Goal: Task Accomplishment & Management: Complete application form

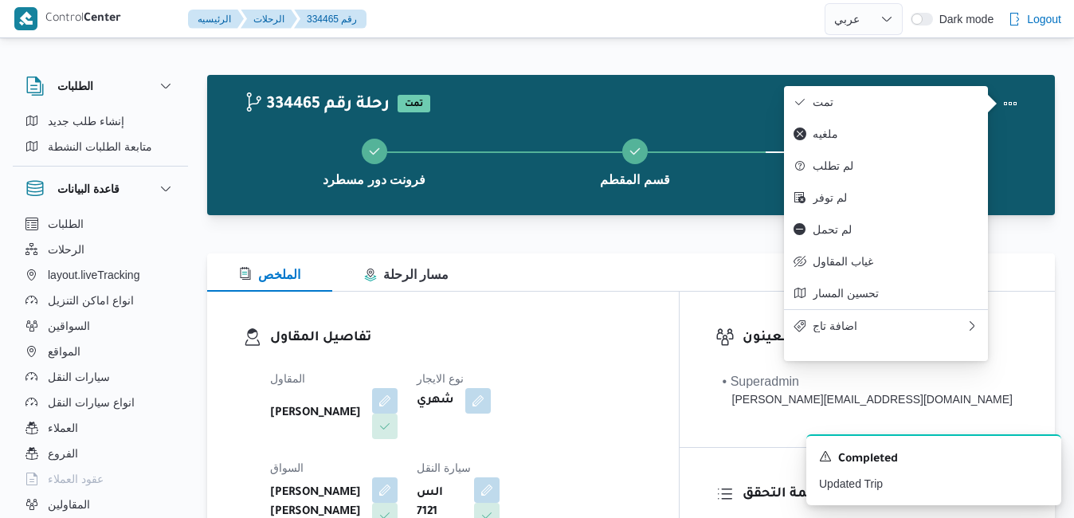
select select "ar"
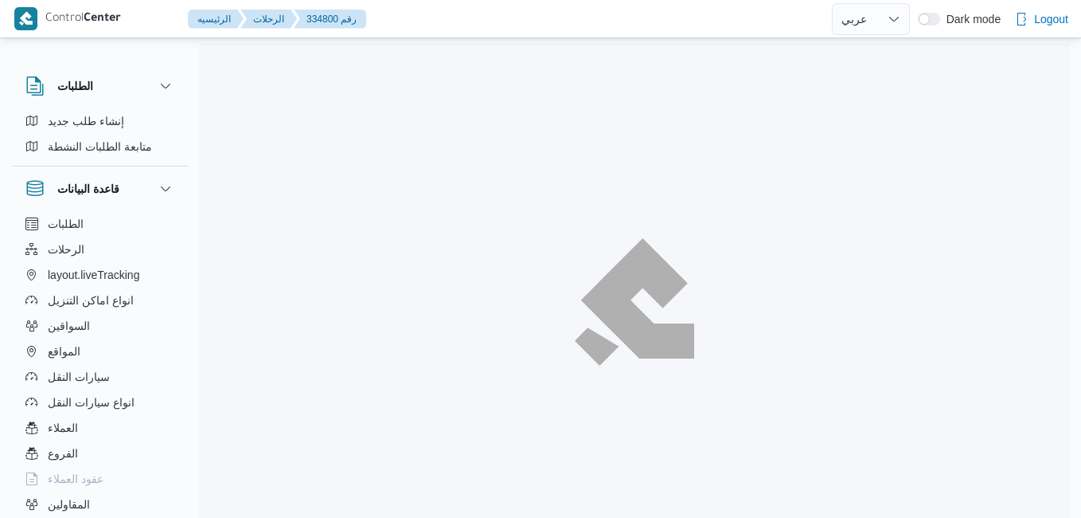
select select "ar"
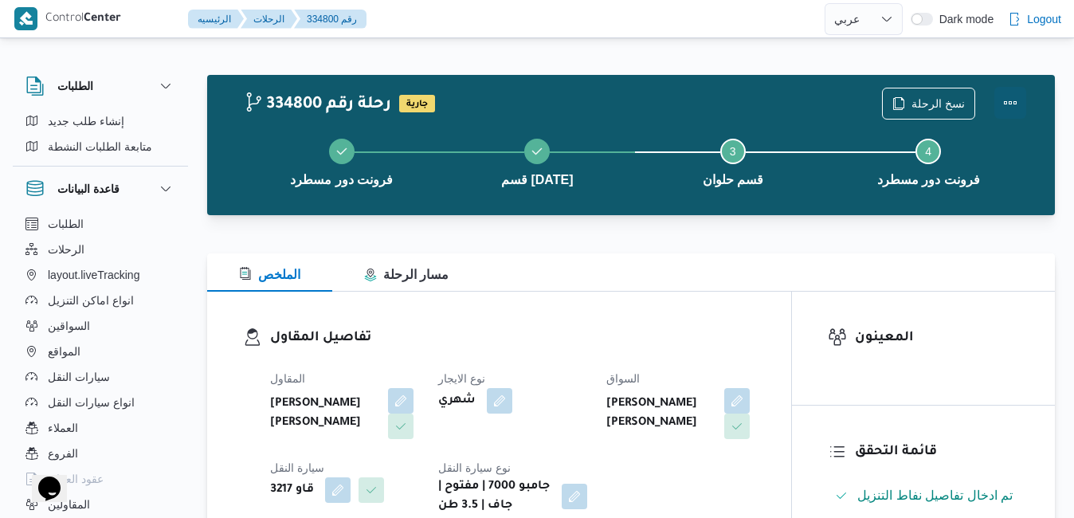
click at [1009, 108] on button "Actions" at bounding box center [1010, 103] width 32 height 32
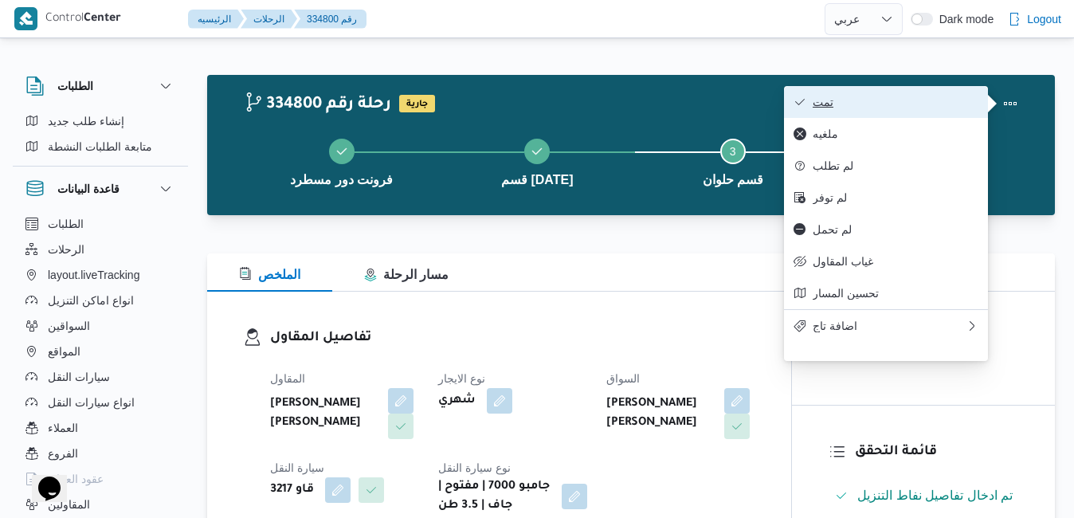
click at [909, 94] on button "تمت" at bounding box center [886, 102] width 204 height 32
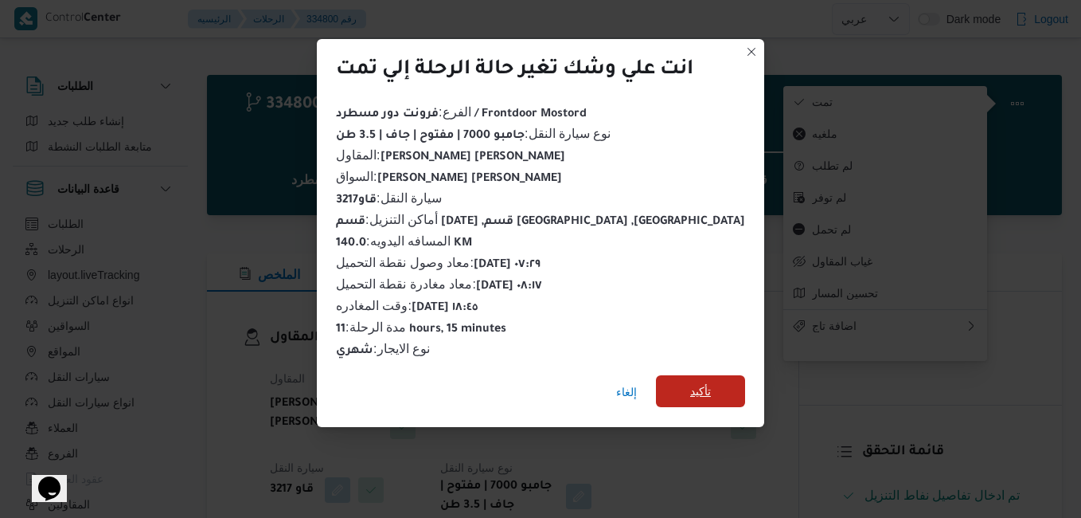
click at [693, 387] on span "تأكيد" at bounding box center [700, 390] width 21 height 19
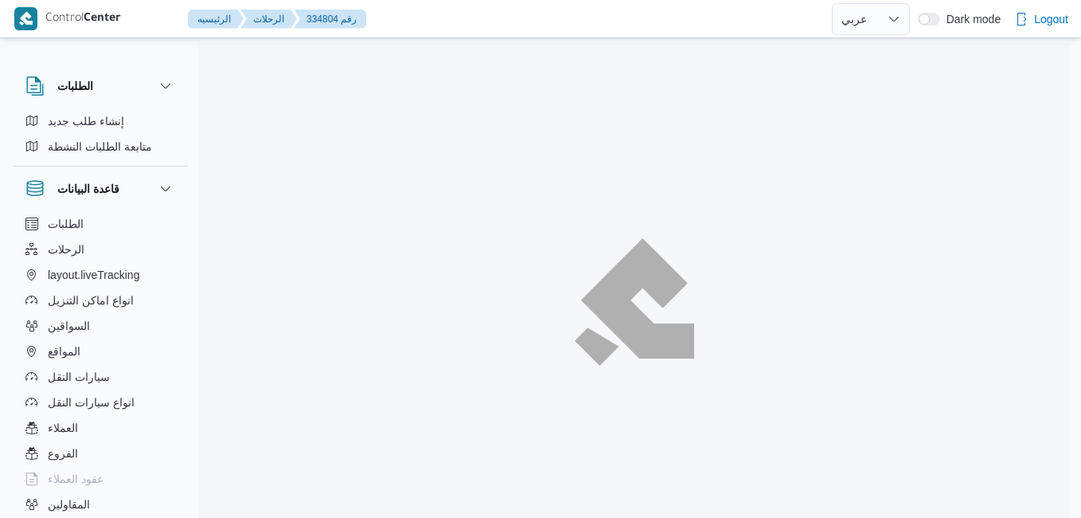
select select "ar"
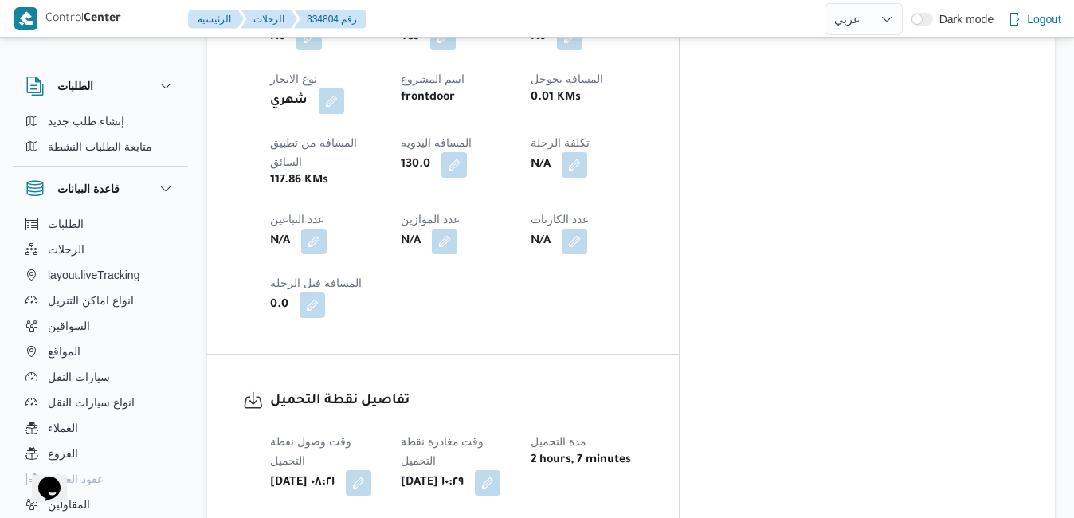
scroll to position [1019, 0]
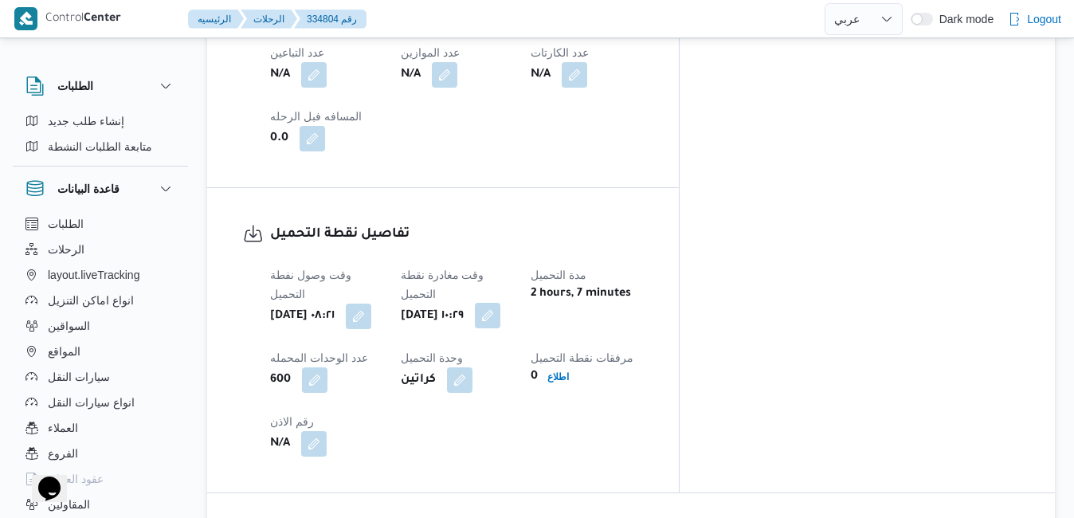
click at [500, 303] on button "button" at bounding box center [487, 315] width 25 height 25
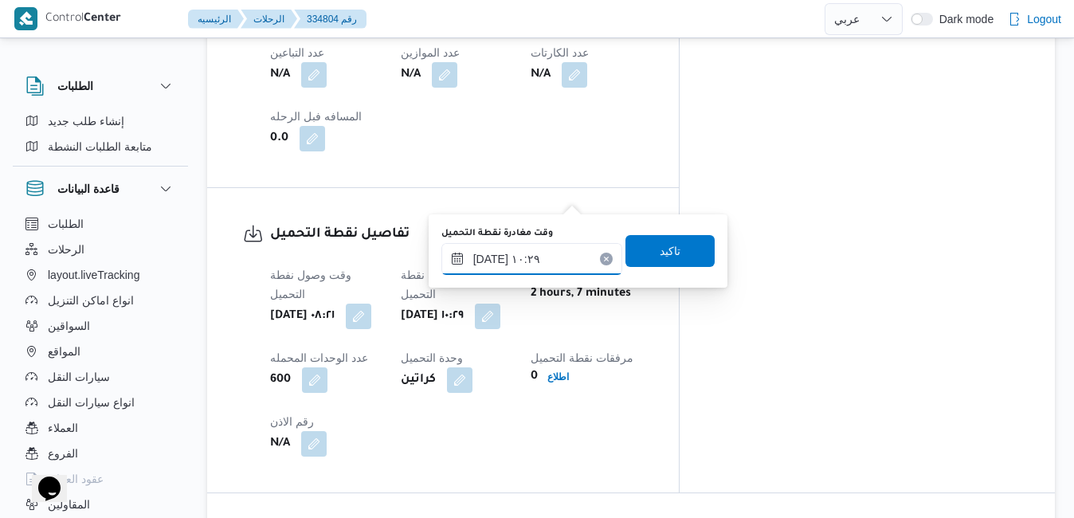
click at [532, 255] on input "٠٣/٠٩/٢٠٢٥ ١٠:٢٩" at bounding box center [531, 259] width 181 height 32
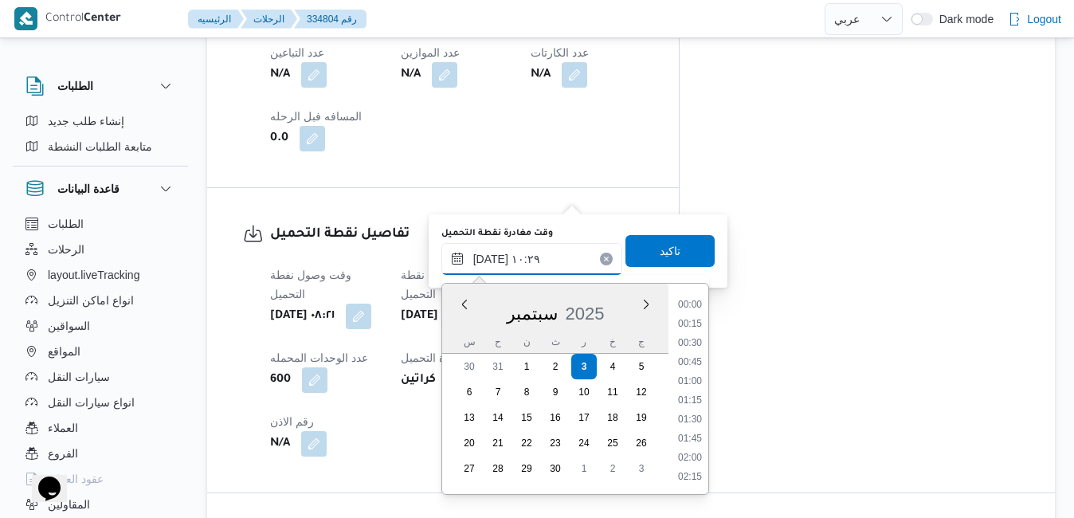
scroll to position [686, 0]
click at [691, 306] on li "09:00" at bounding box center [689, 306] width 37 height 16
type input "٠٣/٠٩/٢٠٢٥ ٠٩:٠٠"
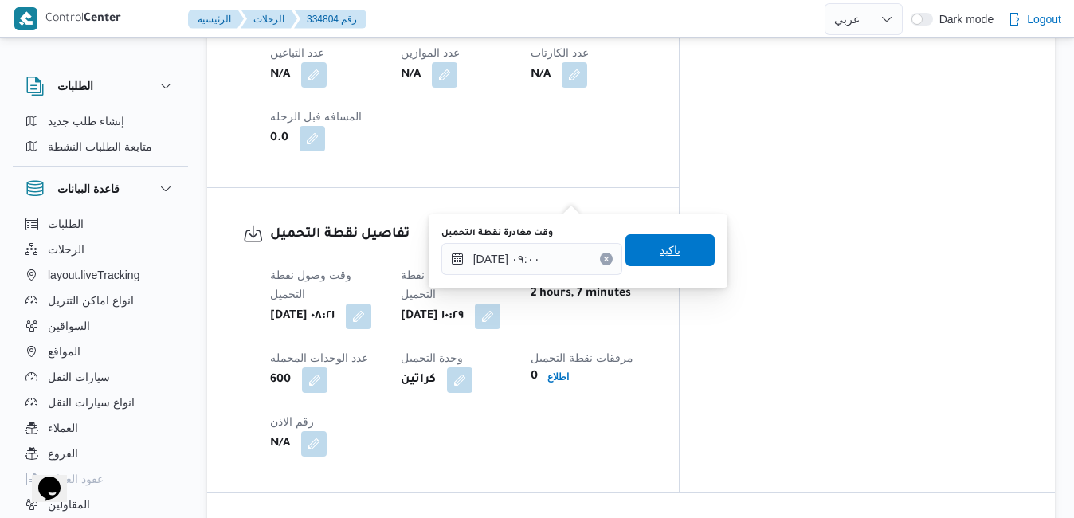
click at [659, 253] on span "تاكيد" at bounding box center [669, 250] width 21 height 19
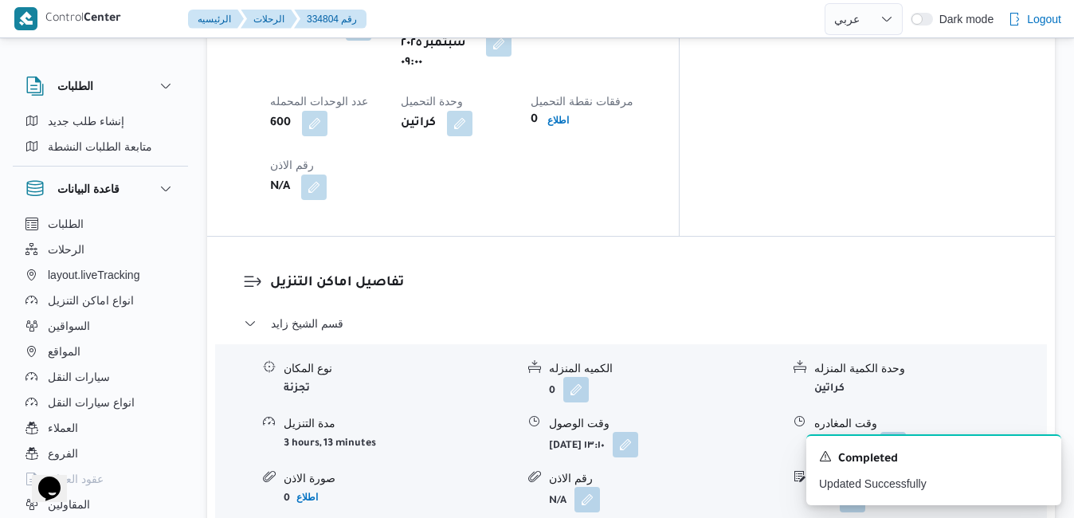
scroll to position [1402, 0]
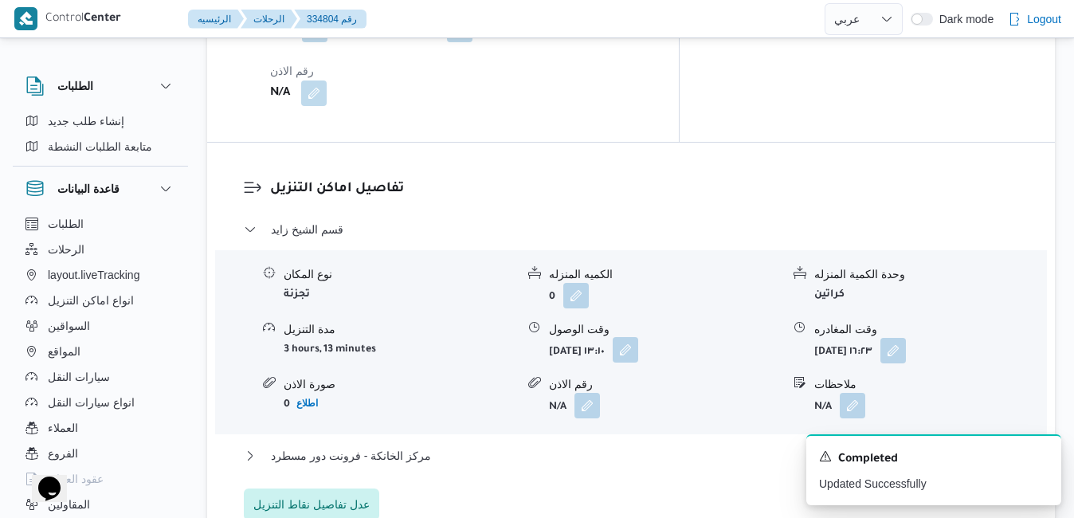
click at [638, 337] on button "button" at bounding box center [624, 349] width 25 height 25
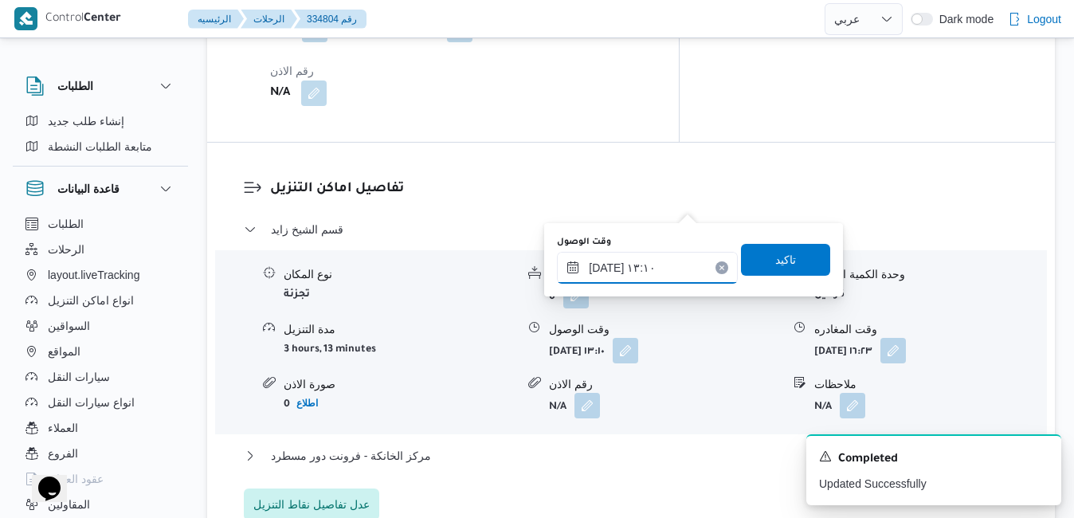
click at [629, 263] on input "٠٣/٠٩/٢٠٢٥ ١٣:١٠" at bounding box center [647, 268] width 181 height 32
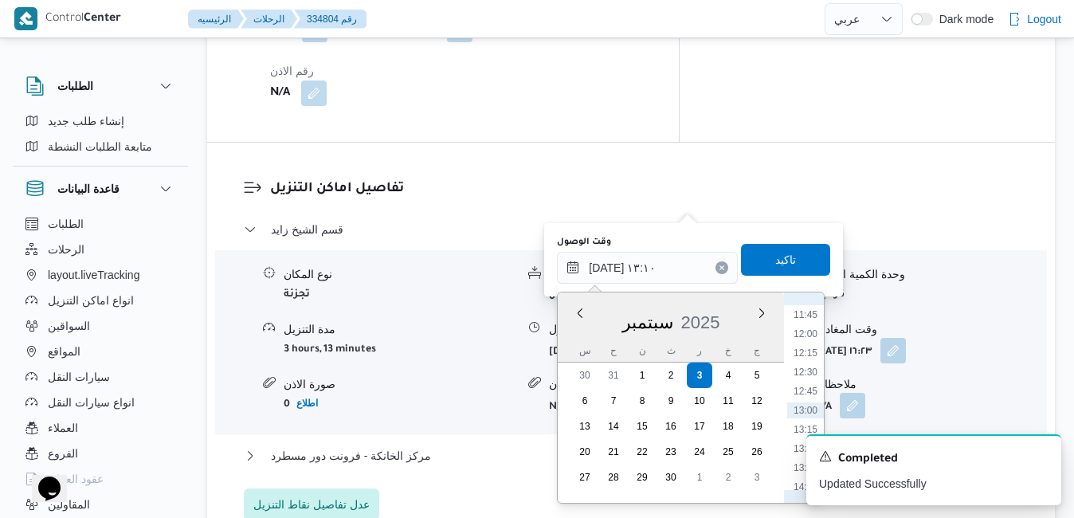
scroll to position [735, 0]
click at [808, 344] on li "10:00" at bounding box center [805, 342] width 37 height 16
type input "٠٣/٠٩/٢٠٢٥ ١٠:٠٠"
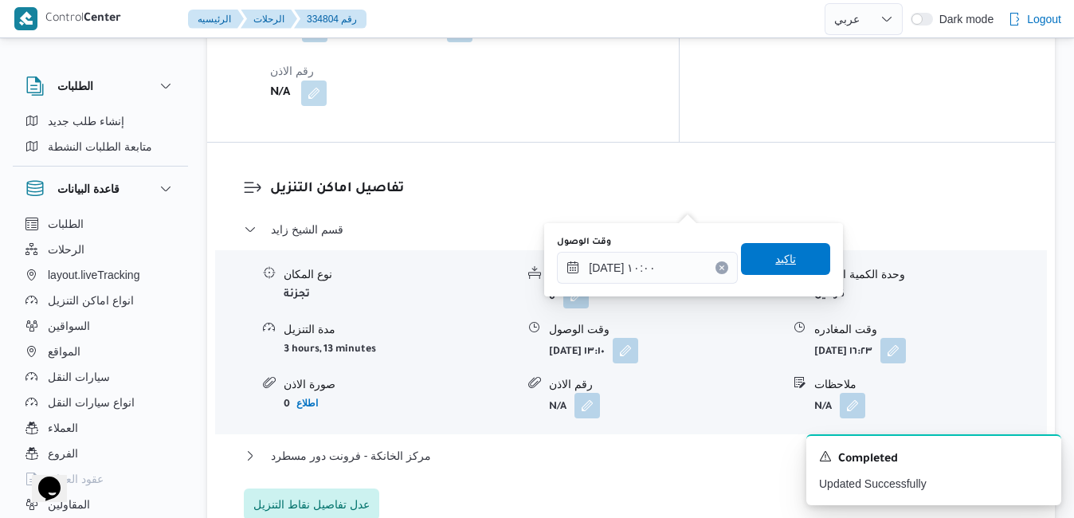
click at [795, 266] on span "تاكيد" at bounding box center [785, 259] width 89 height 32
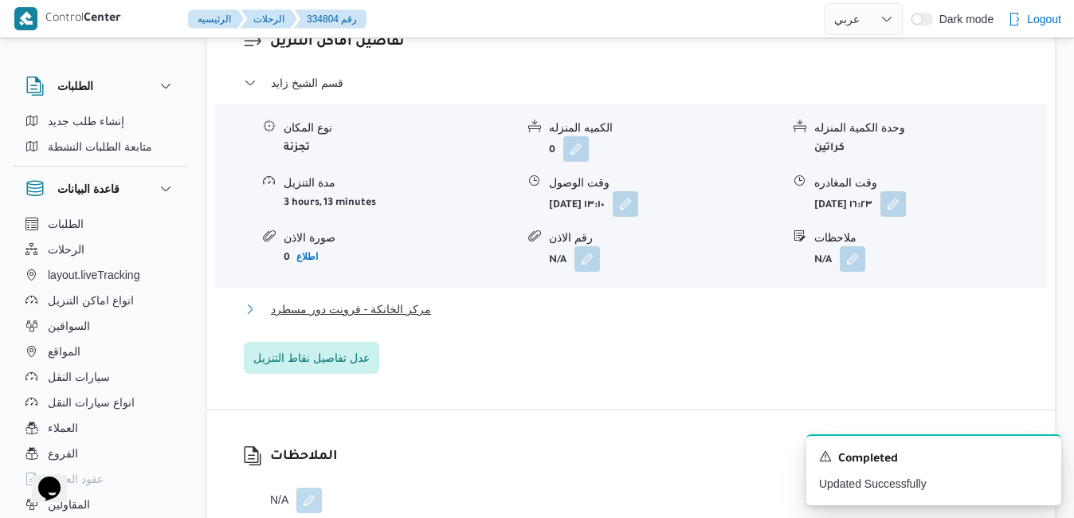
click at [645, 306] on button "مركز الخانكة - فرونت دور مسطرد" at bounding box center [631, 308] width 775 height 19
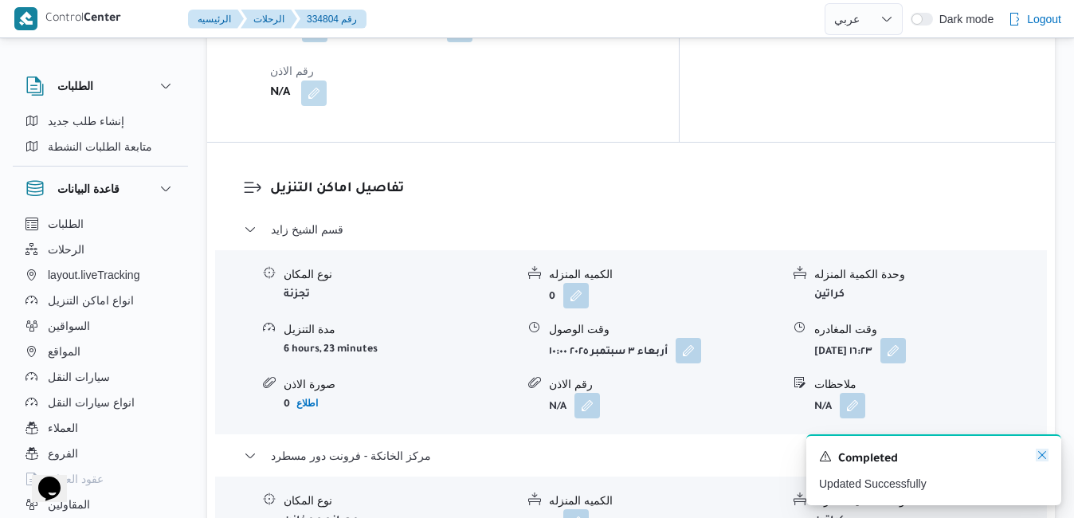
click at [1042, 459] on icon "Dismiss toast" at bounding box center [1041, 454] width 13 height 13
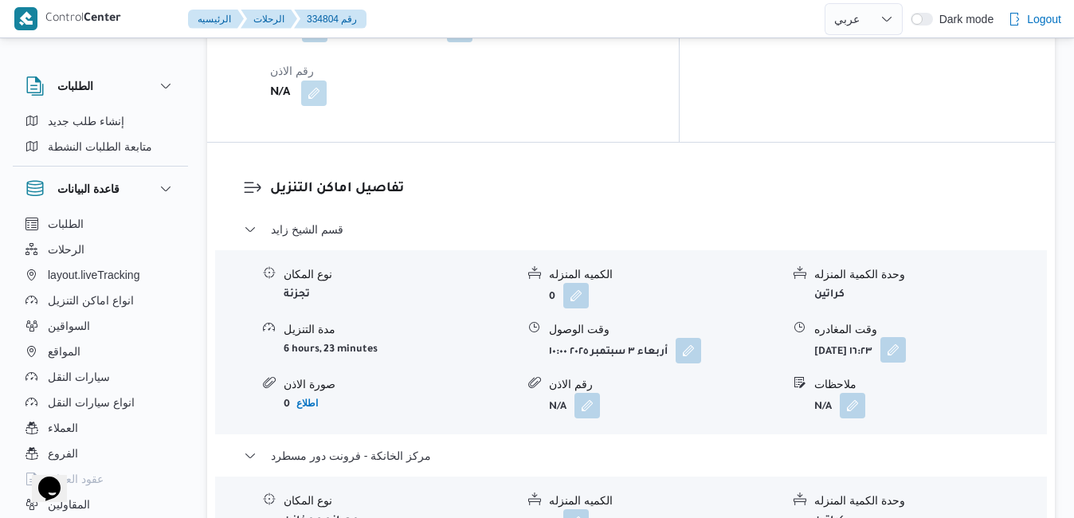
click at [905, 337] on button "button" at bounding box center [892, 349] width 25 height 25
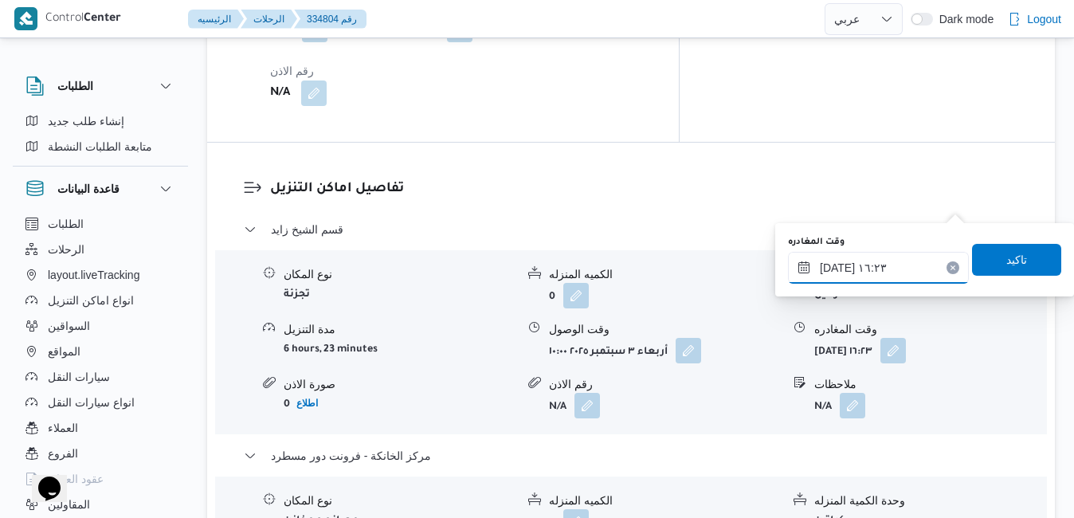
click at [860, 279] on input "٠٣/٠٩/٢٠٢٥ ١٦:٢٣" at bounding box center [878, 268] width 181 height 32
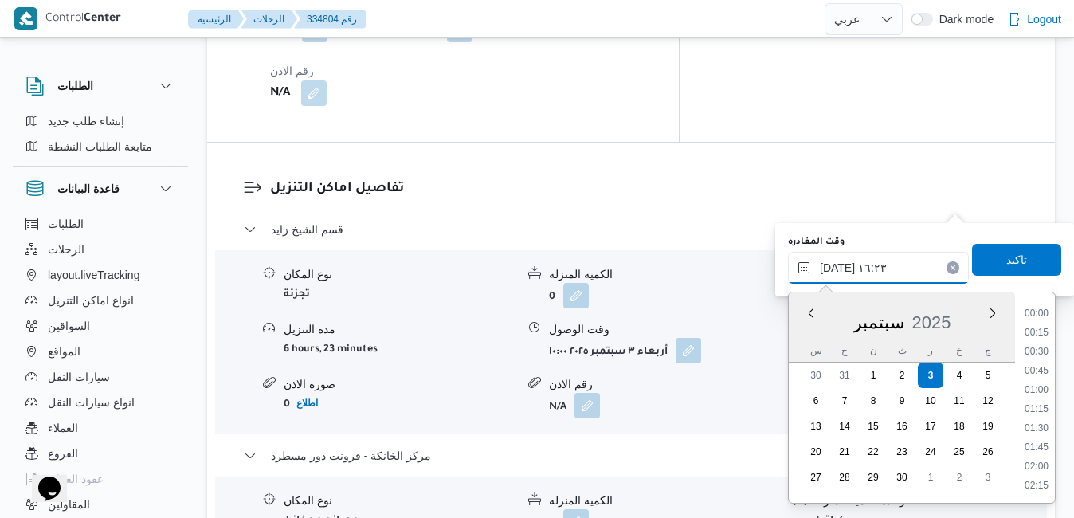
scroll to position [1145, 0]
click at [1028, 465] on li "17:00" at bounding box center [1036, 468] width 37 height 16
type input "٠٣/٠٩/٢٠٢٥ ١٧:٠٠"
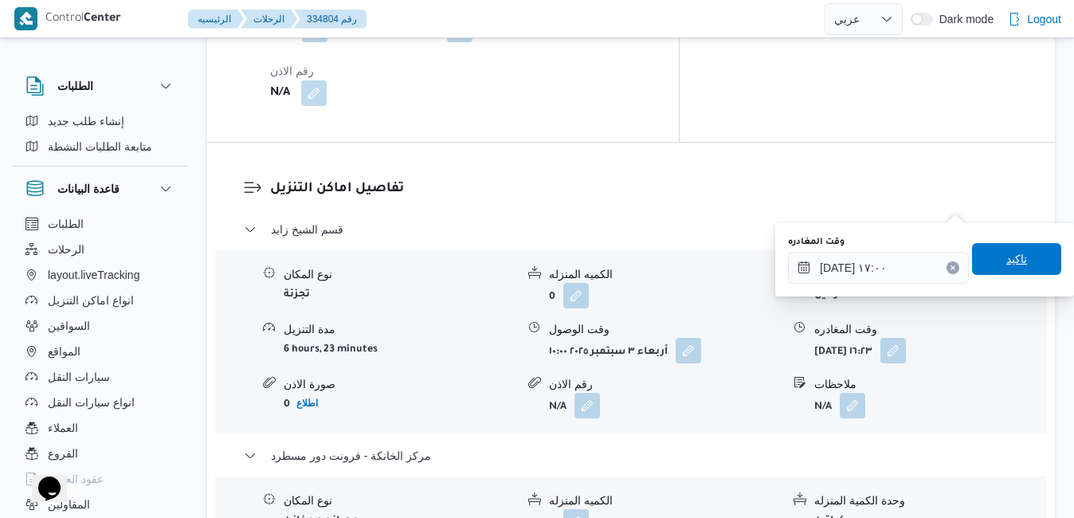
click at [1015, 268] on span "تاكيد" at bounding box center [1016, 259] width 89 height 32
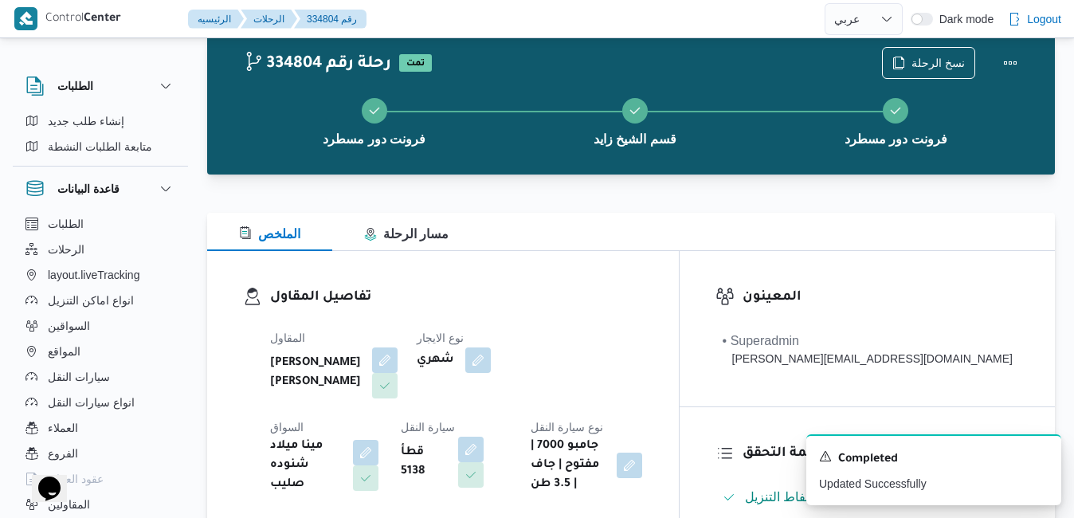
scroll to position [0, 0]
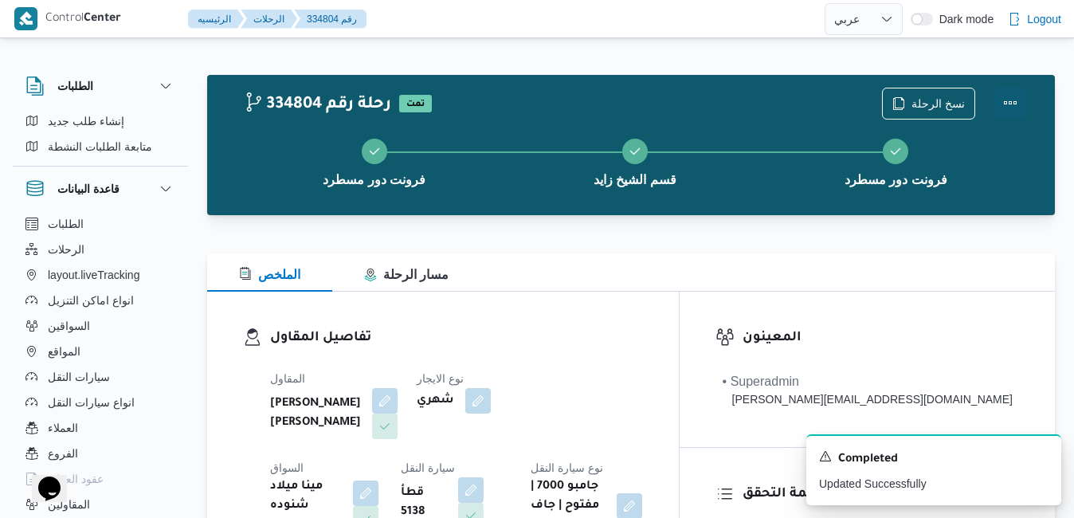
click at [1009, 98] on button "Actions" at bounding box center [1010, 103] width 32 height 32
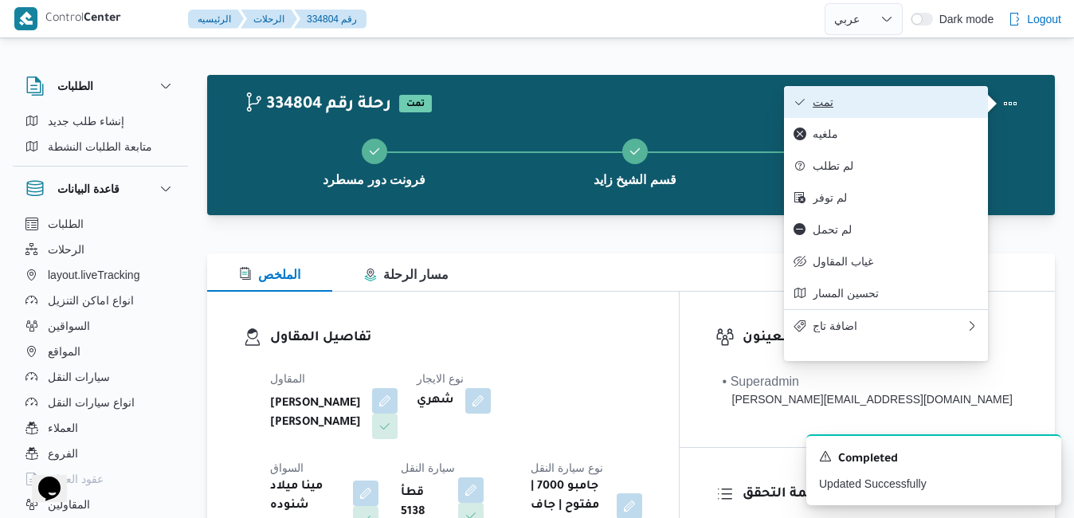
click at [902, 104] on span "تمت" at bounding box center [895, 102] width 166 height 13
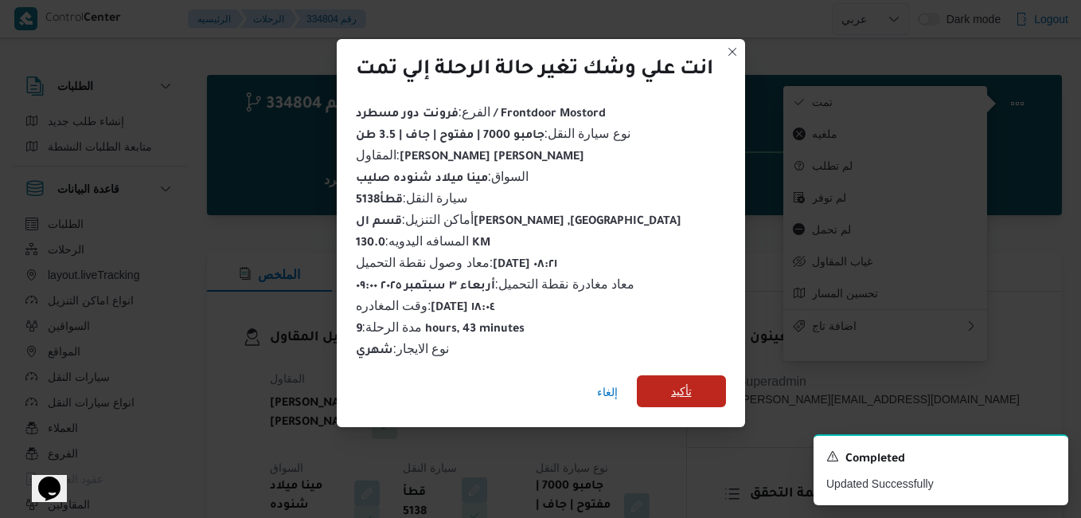
click at [676, 383] on span "تأكيد" at bounding box center [681, 390] width 21 height 19
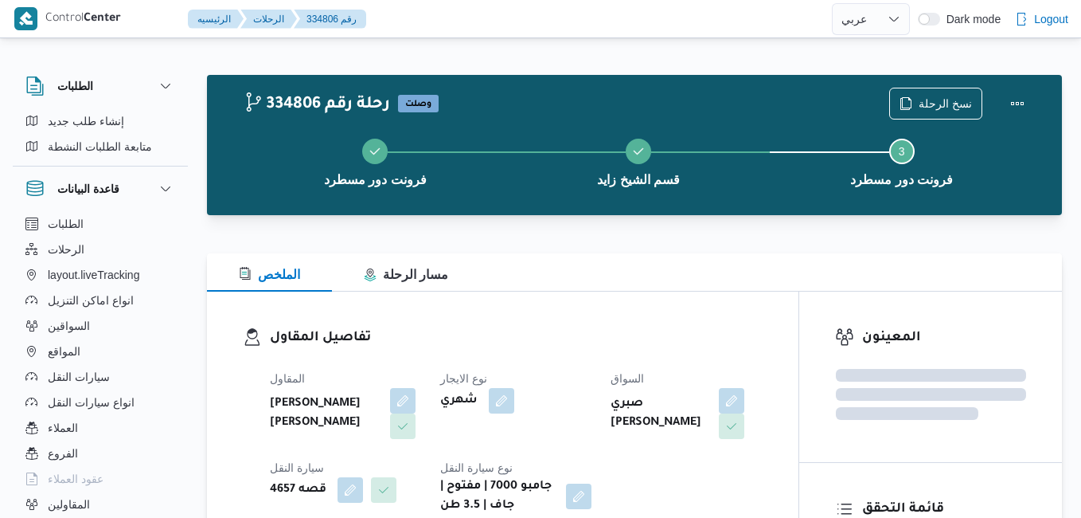
select select "ar"
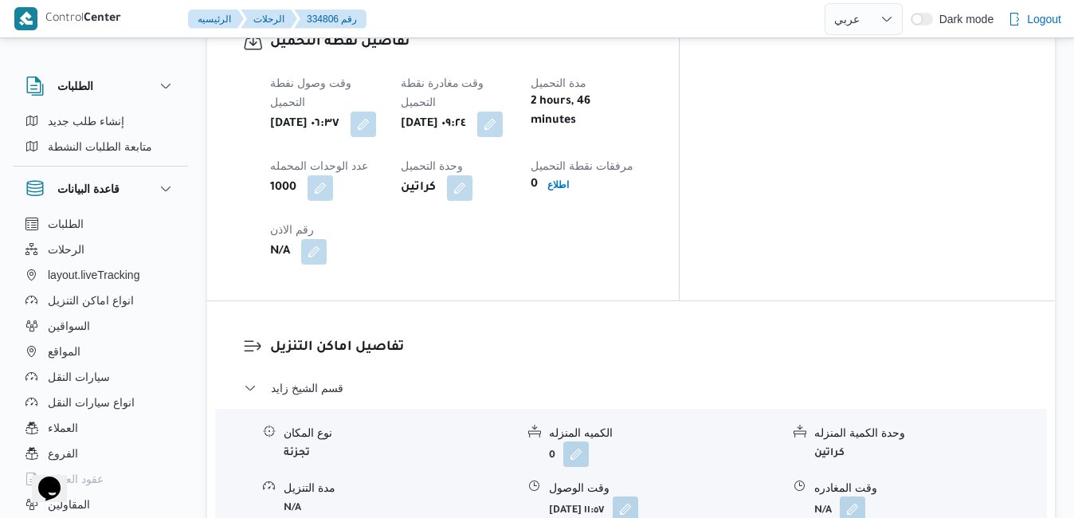
scroll to position [1301, 0]
click at [638, 495] on button "button" at bounding box center [624, 507] width 25 height 25
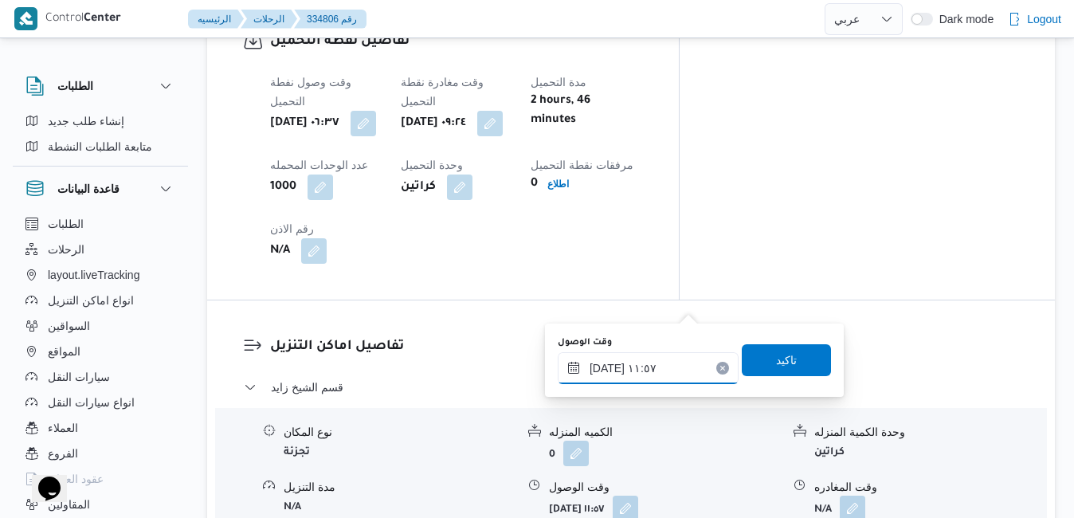
click at [614, 370] on input "٠٣/٠٩/٢٠٢٥ ١١:٥٧" at bounding box center [647, 368] width 181 height 32
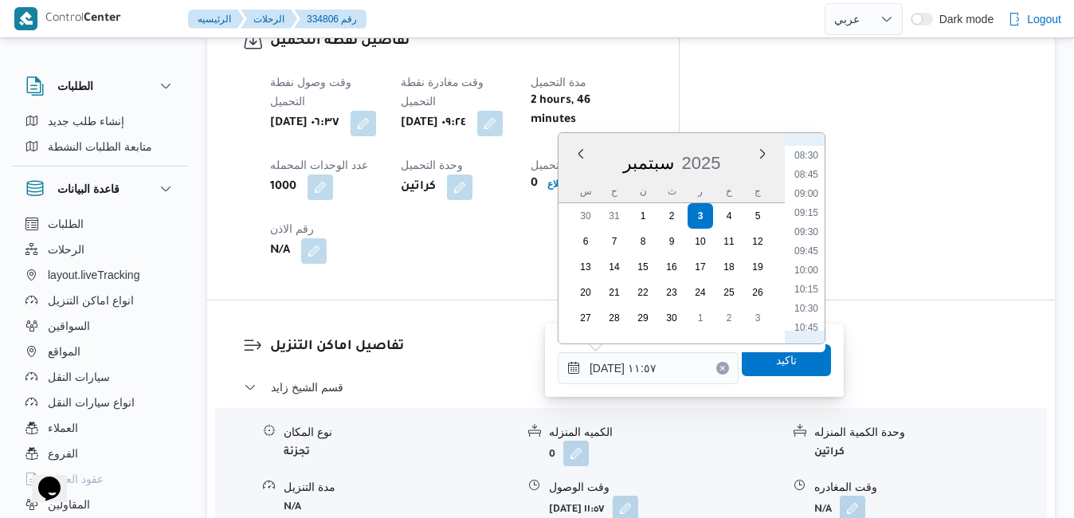
scroll to position [639, 0]
click at [800, 300] on li "10:15" at bounding box center [806, 298] width 37 height 16
type input "٠٣/٠٩/٢٠٢٥ ١٠:١٥"
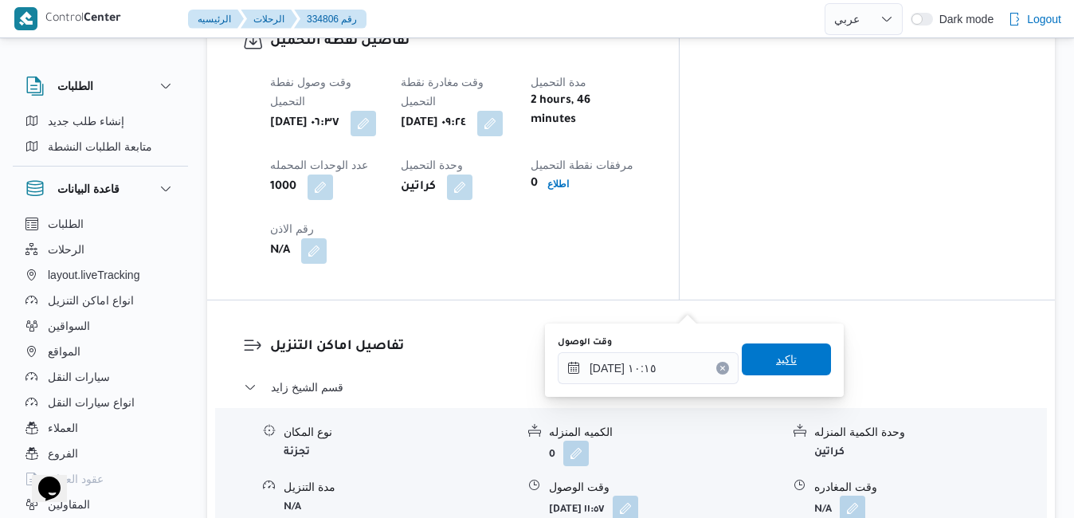
click at [776, 368] on span "تاكيد" at bounding box center [786, 359] width 21 height 19
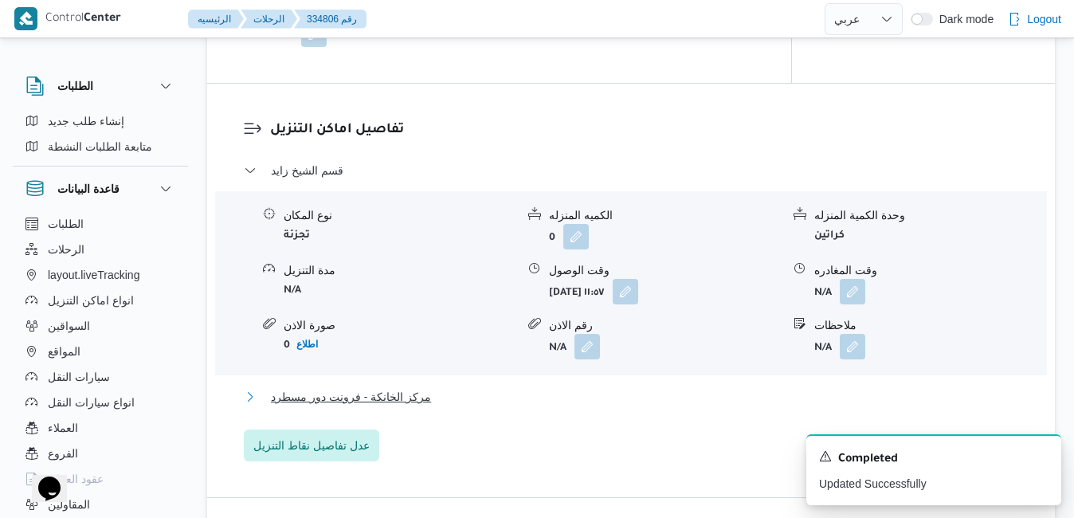
click at [681, 406] on button "مركز الخانكة - فرونت دور مسطرد" at bounding box center [631, 396] width 775 height 19
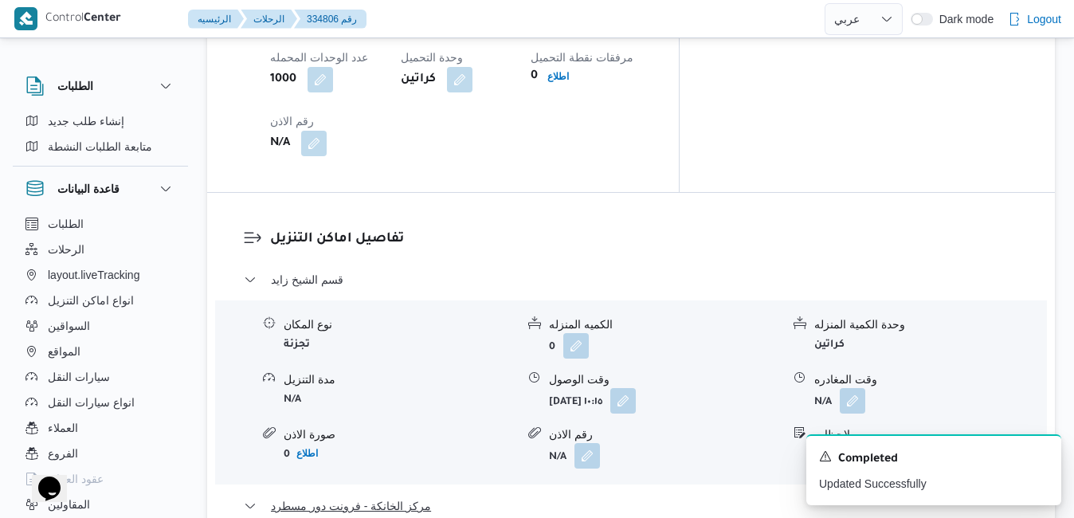
scroll to position [1652, 0]
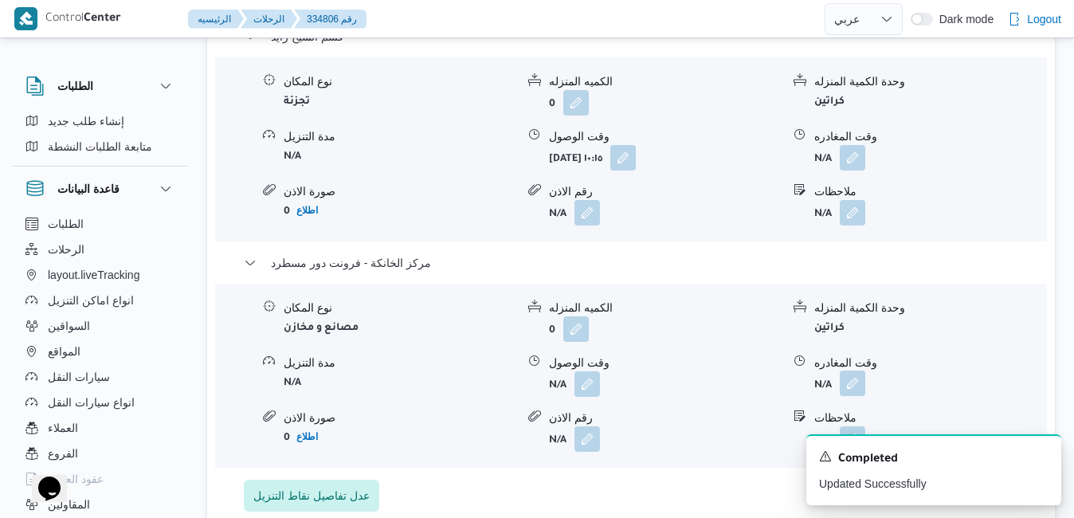
click at [855, 370] on button "button" at bounding box center [851, 382] width 25 height 25
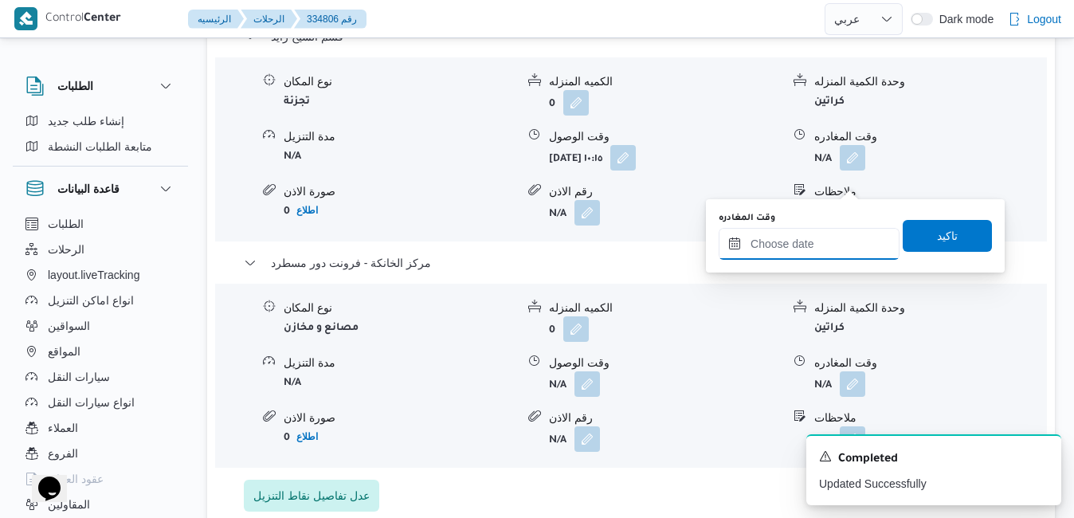
click at [784, 244] on input "وقت المغادره" at bounding box center [808, 244] width 181 height 32
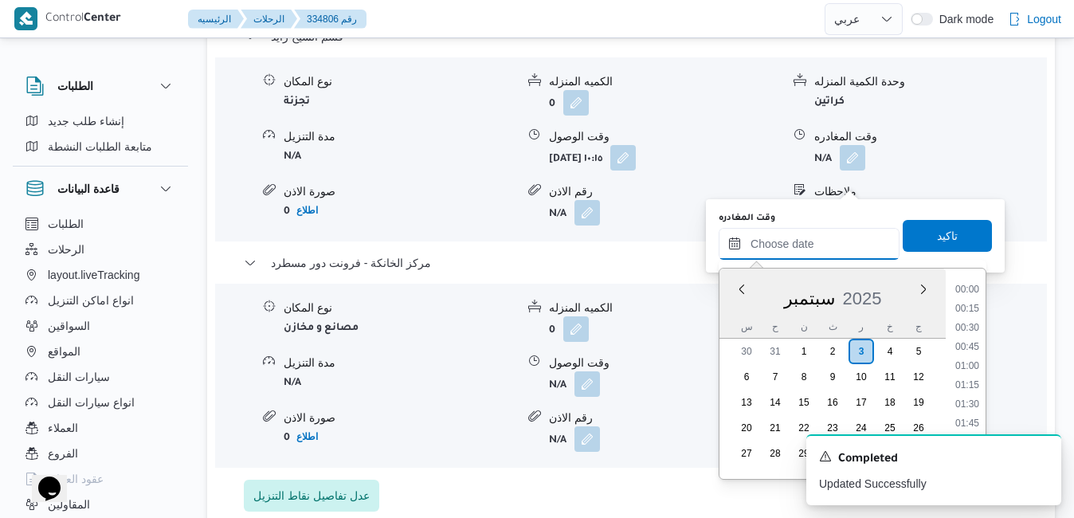
scroll to position [1375, 0]
drag, startPoint x: 739, startPoint y: 315, endPoint x: 749, endPoint y: 316, distance: 9.7
click at [739, 315] on div "سبتمبر 2025" at bounding box center [832, 295] width 226 height 41
click at [970, 351] on li "18:45" at bounding box center [966, 348] width 37 height 16
type input "٠٣/٠٩/٢٠٢٥ ١٨:٤٥"
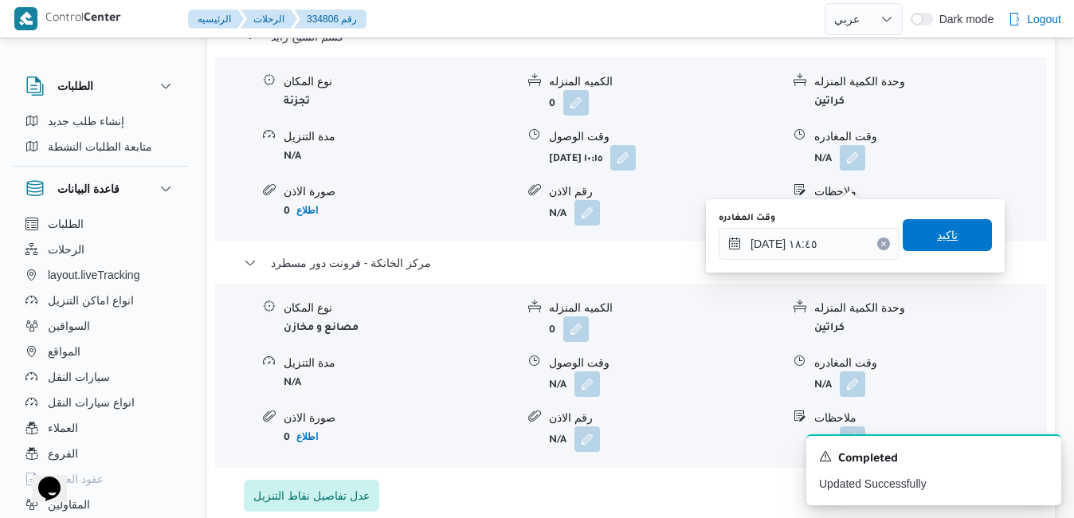
click at [918, 244] on span "تاكيد" at bounding box center [946, 235] width 89 height 32
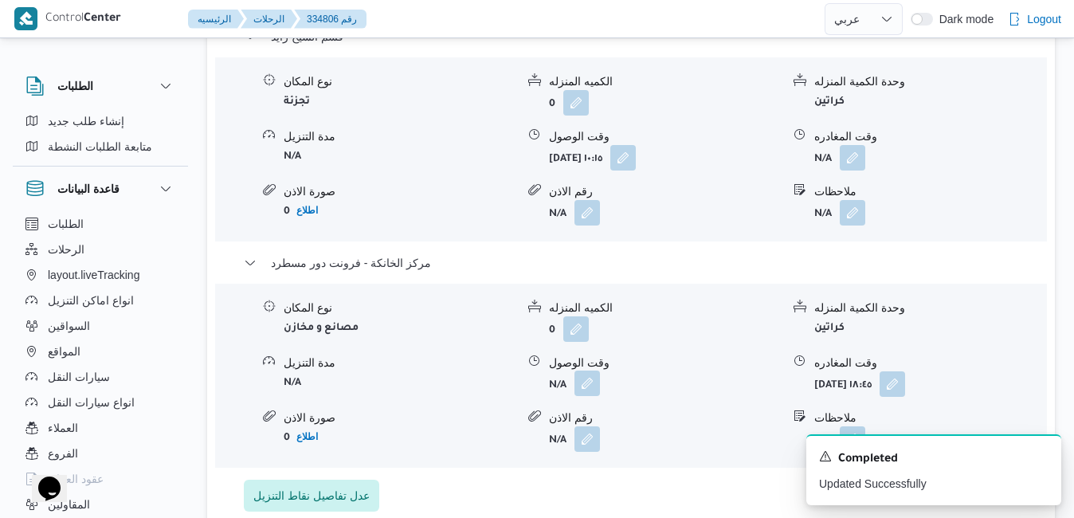
click at [589, 370] on button "button" at bounding box center [586, 382] width 25 height 25
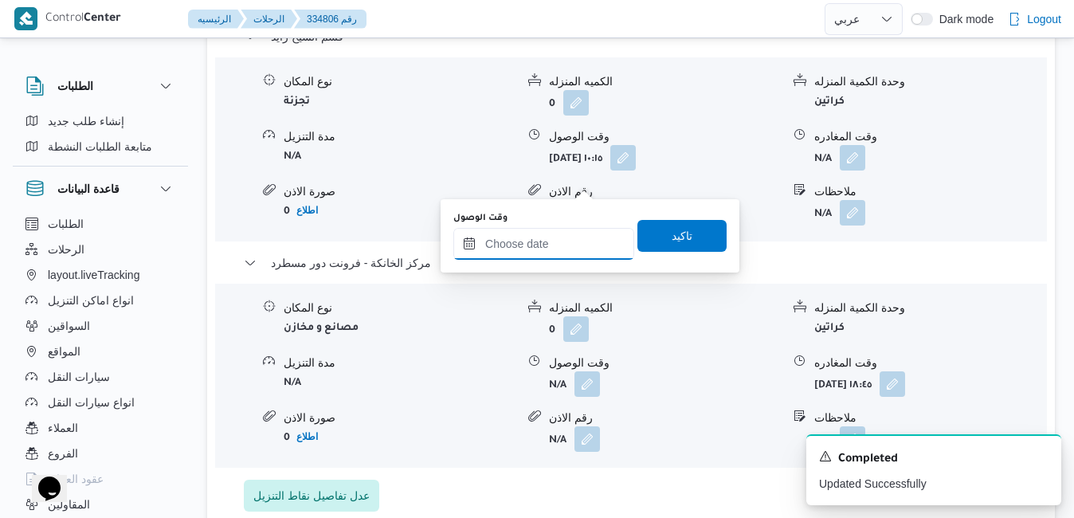
click at [566, 239] on input "وقت الوصول" at bounding box center [543, 244] width 181 height 32
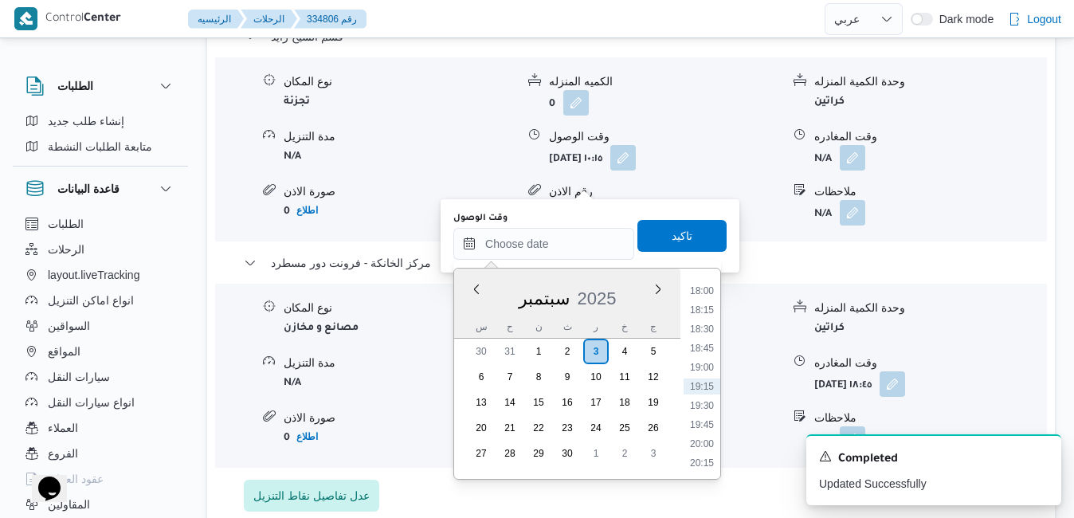
click at [471, 300] on div "سبتمبر 2025" at bounding box center [567, 295] width 226 height 41
click at [706, 335] on li "18:30" at bounding box center [701, 329] width 37 height 16
type input "[DATE] ١٨:٣٠"
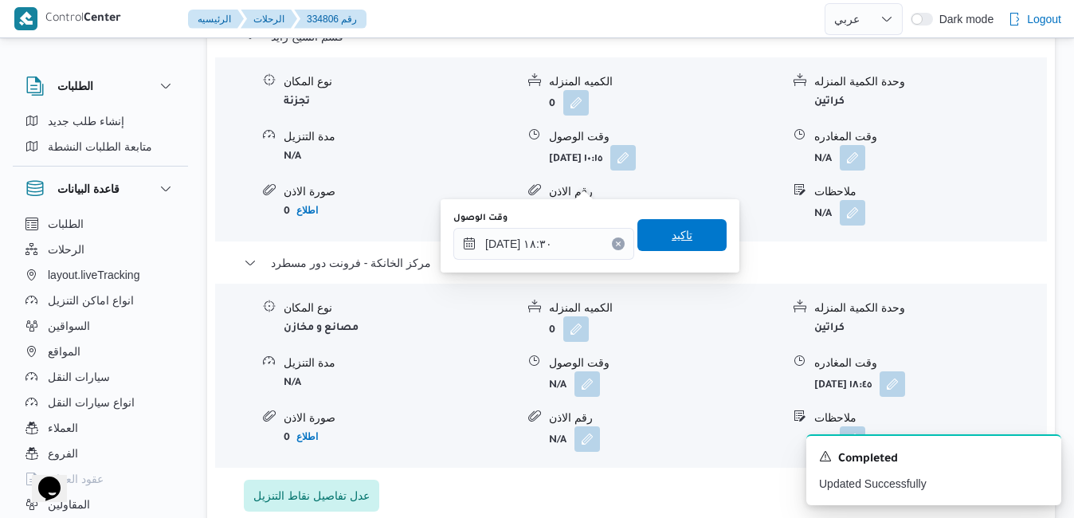
click at [679, 232] on span "تاكيد" at bounding box center [681, 234] width 21 height 19
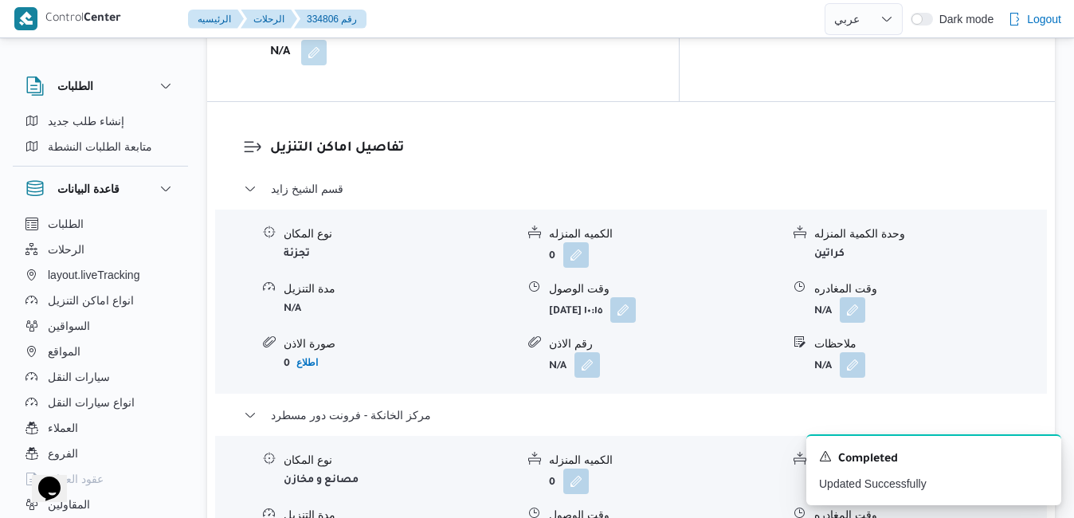
scroll to position [1492, 0]
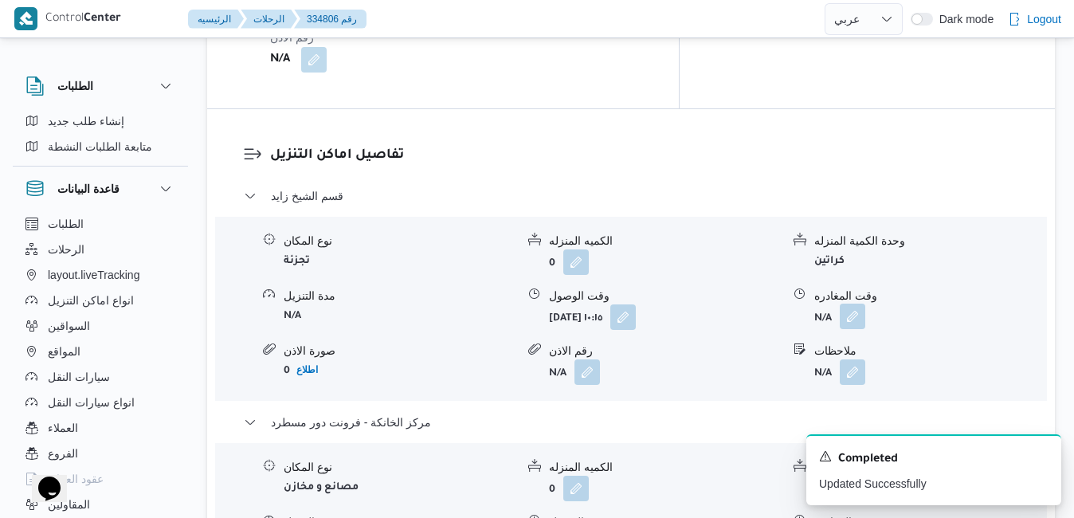
click at [853, 303] on button "button" at bounding box center [851, 315] width 25 height 25
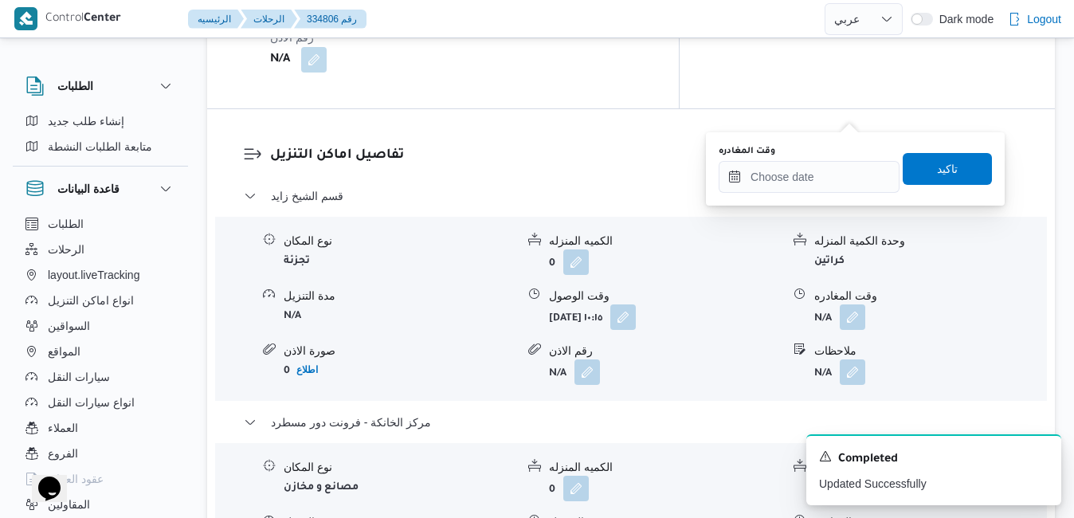
click at [818, 154] on div "وقت المغادره" at bounding box center [808, 151] width 181 height 13
click at [815, 167] on input "وقت المغادره" at bounding box center [808, 177] width 181 height 32
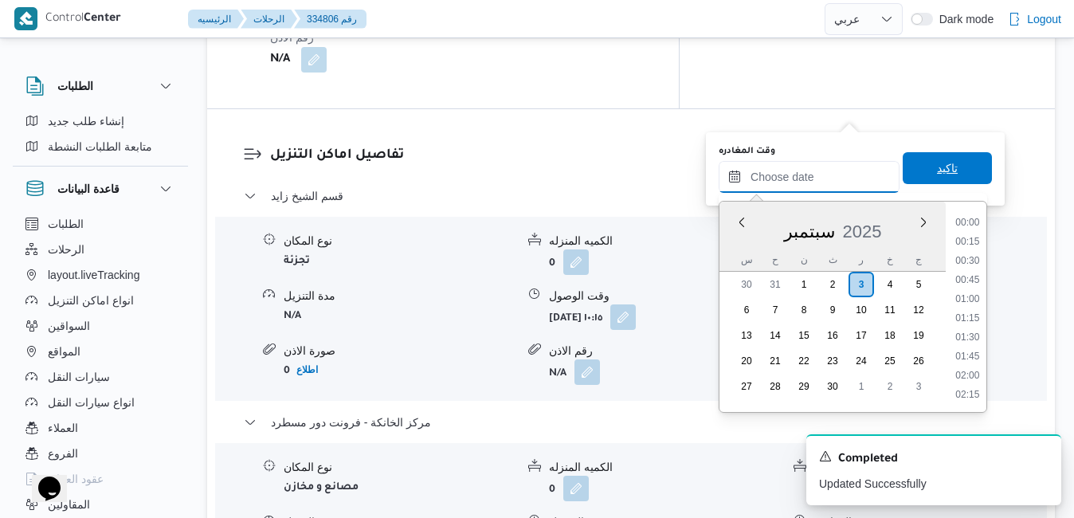
scroll to position [1394, 0]
click at [728, 239] on div "سبتمبر 2025" at bounding box center [832, 228] width 226 height 41
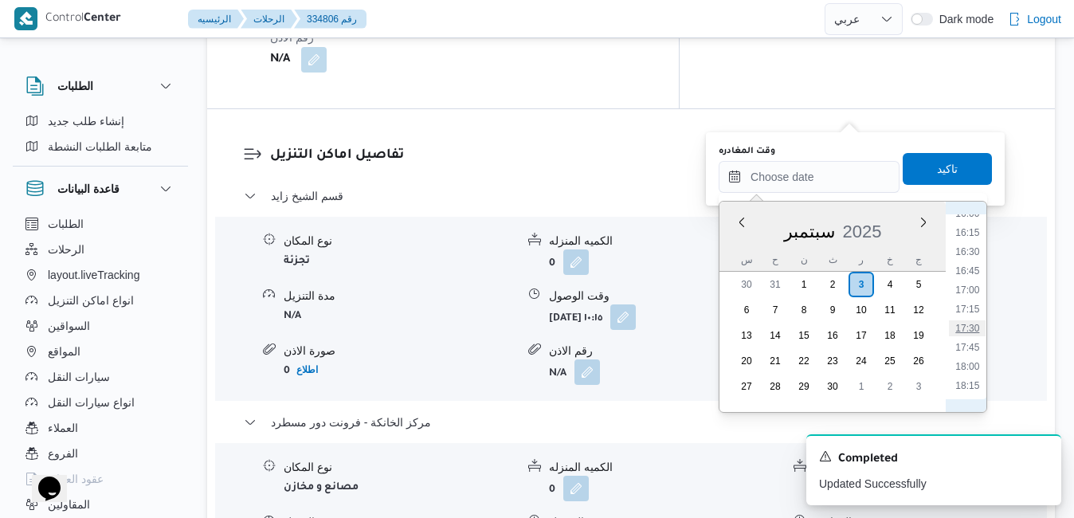
click at [969, 327] on li "17:30" at bounding box center [966, 328] width 37 height 16
type input "[DATE] ١٧:٣٠"
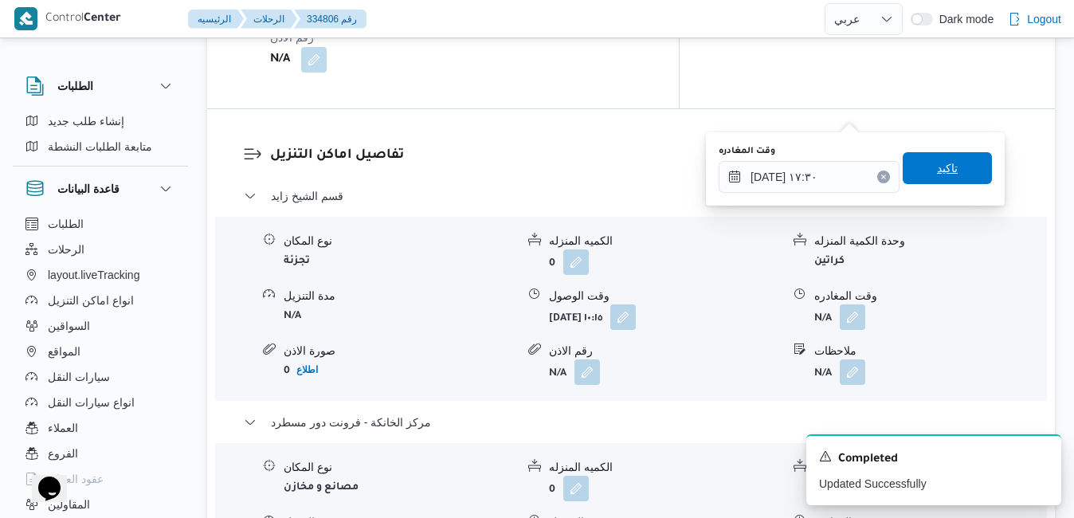
click at [952, 178] on span "تاكيد" at bounding box center [946, 168] width 89 height 32
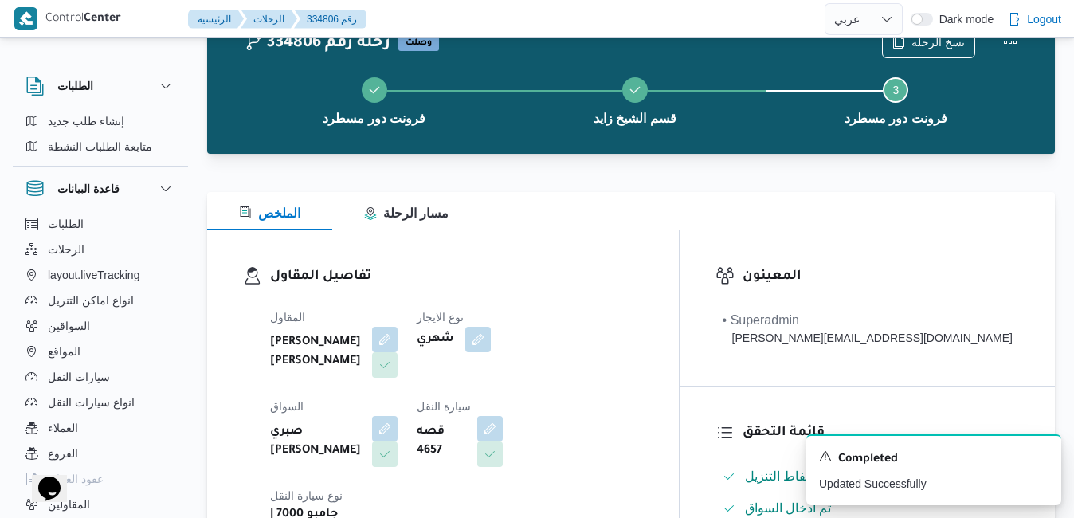
scroll to position [0, 0]
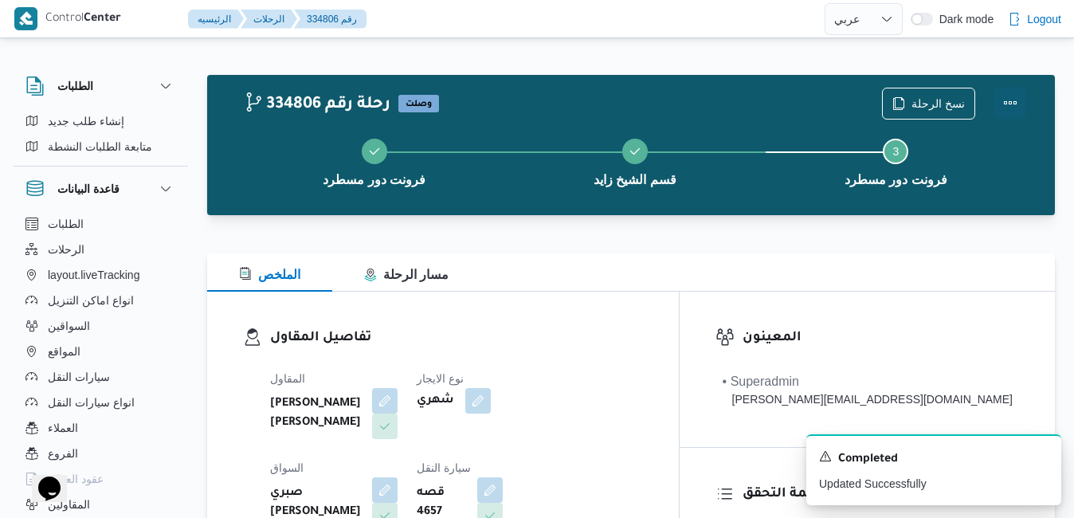
click at [1007, 100] on button "Actions" at bounding box center [1010, 103] width 32 height 32
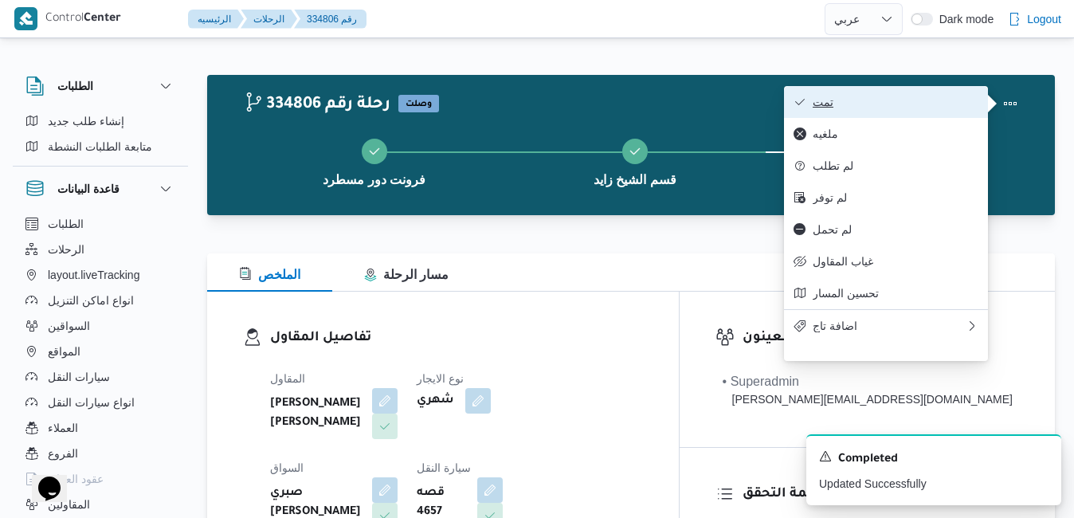
click at [886, 111] on button "تمت" at bounding box center [886, 102] width 204 height 32
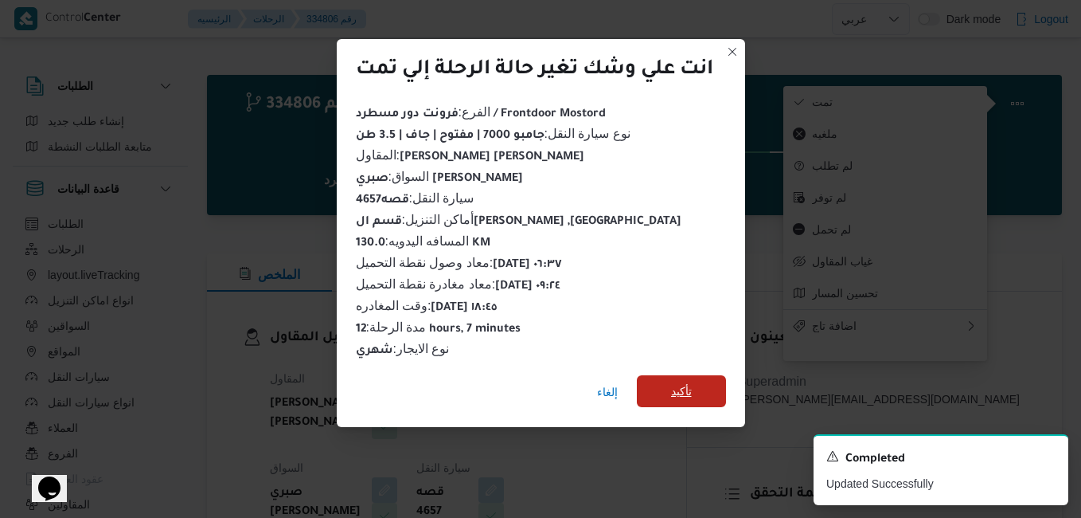
click at [666, 387] on span "تأكيد" at bounding box center [681, 391] width 89 height 32
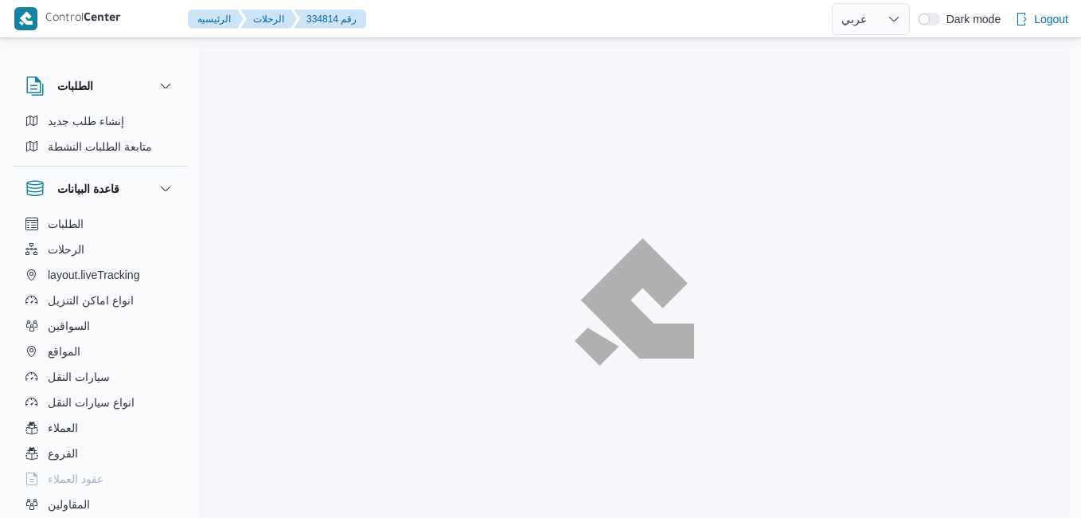
select select "ar"
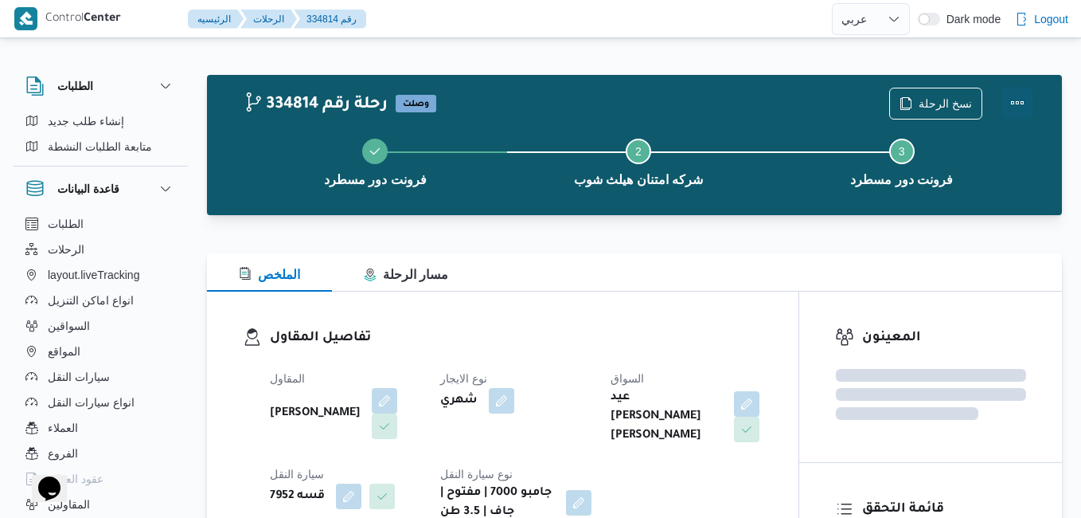
click at [1013, 96] on button "Actions" at bounding box center [1018, 103] width 32 height 32
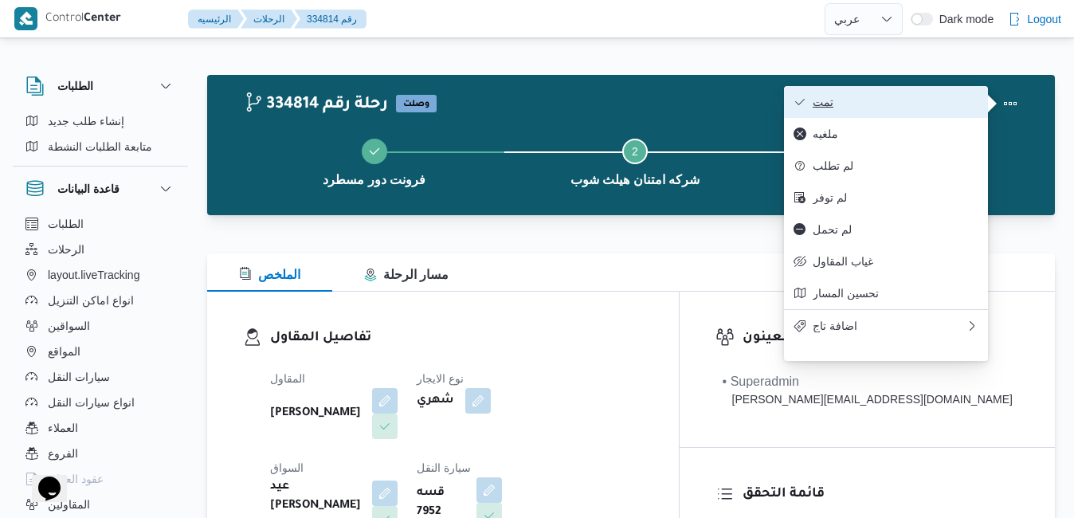
click at [874, 95] on button "تمت" at bounding box center [886, 102] width 204 height 32
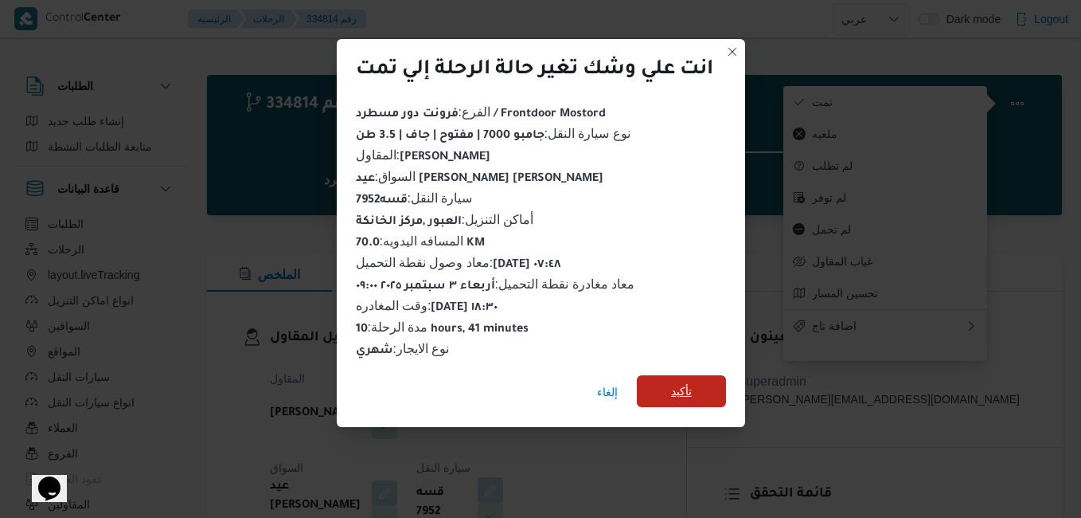
click at [691, 392] on span "تأكيد" at bounding box center [681, 390] width 21 height 19
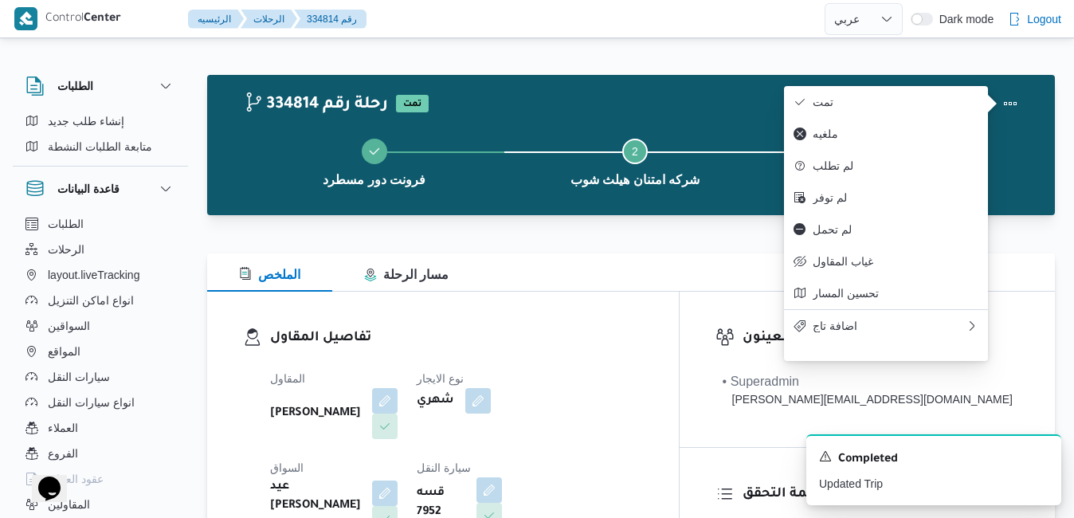
click at [658, 303] on div "تفاصيل المقاول المقاول [PERSON_NAME] نوع الايجار شهري السواق عيد [PERSON_NAME] …" at bounding box center [442, 478] width 471 height 374
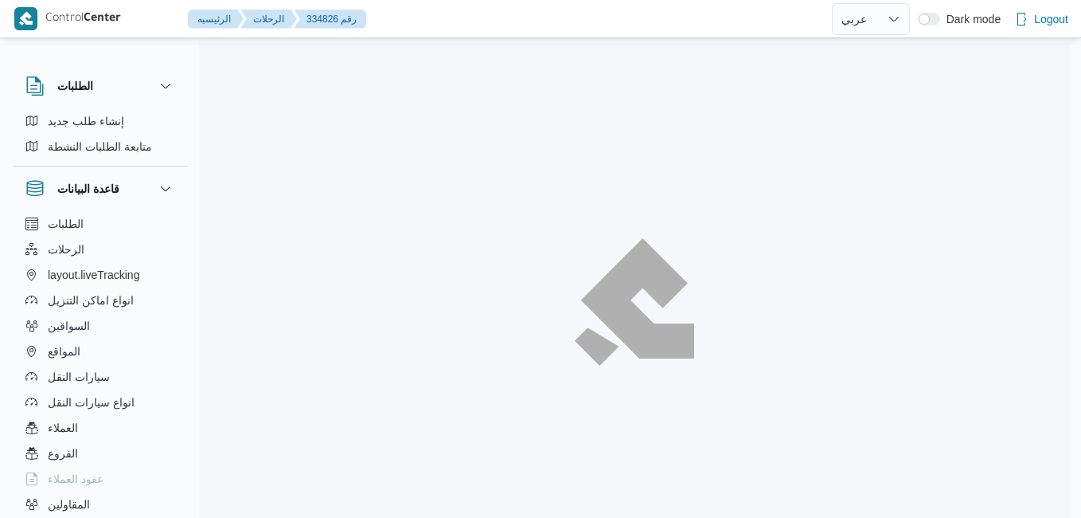
select select "ar"
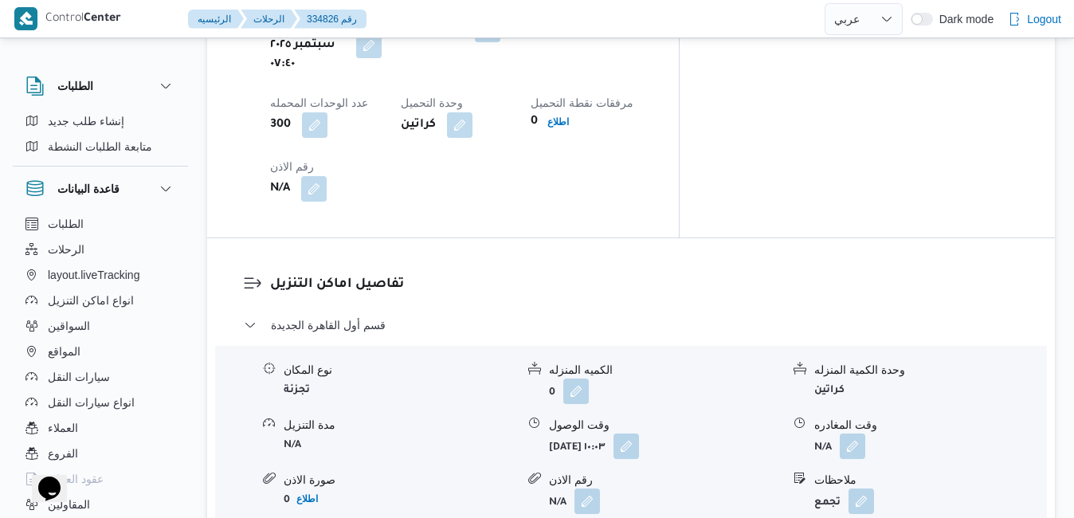
scroll to position [1433, 0]
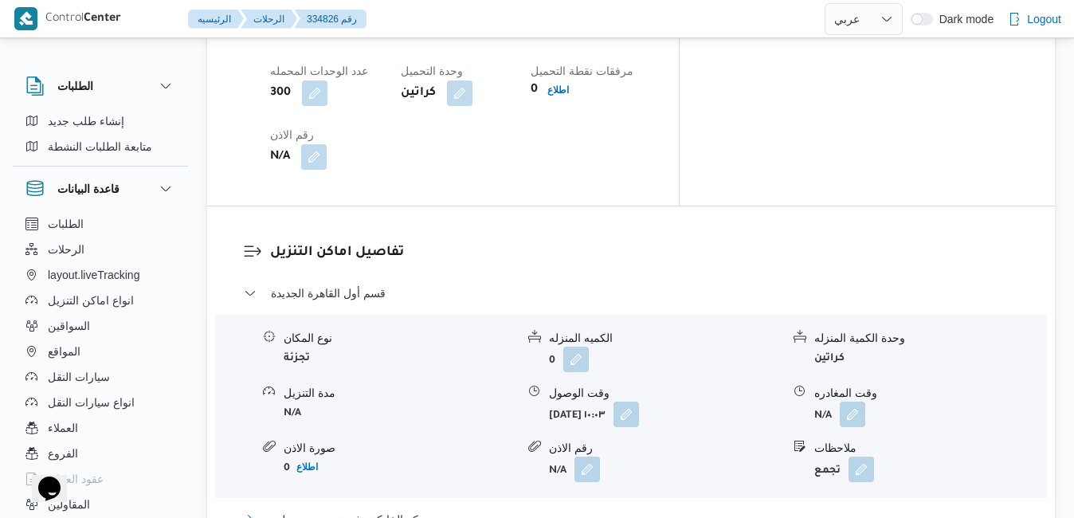
click at [576, 510] on button "مركز الخانكة - فرونت دور مسطرد" at bounding box center [631, 519] width 775 height 19
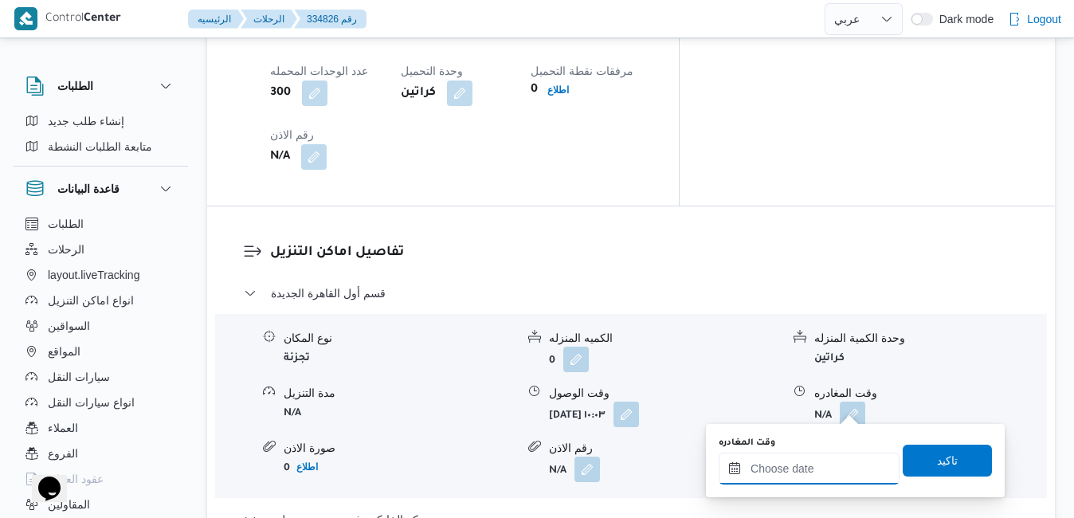
click at [789, 475] on input "وقت المغادره" at bounding box center [808, 468] width 181 height 32
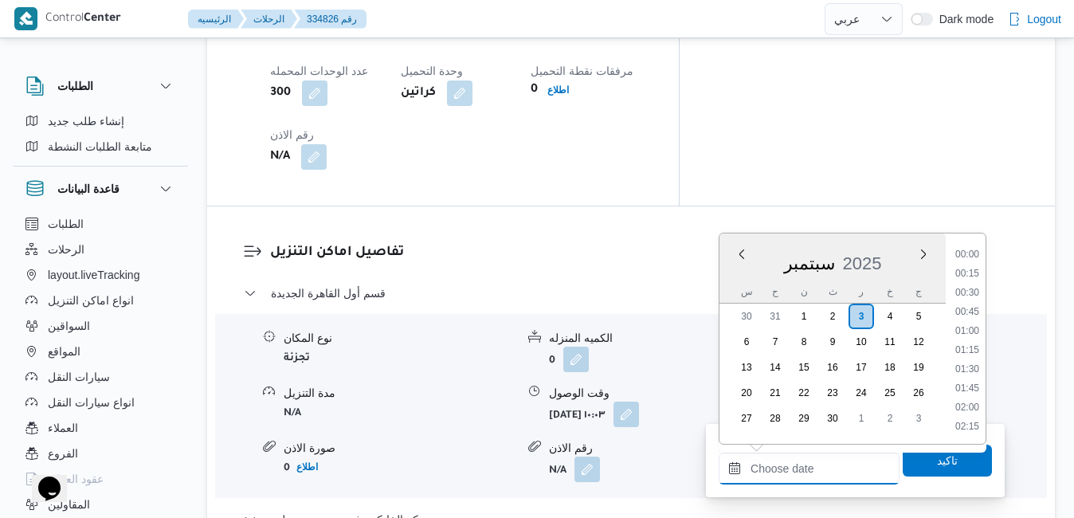
scroll to position [1394, 0]
click at [737, 275] on div "سبتمبر 2025" at bounding box center [832, 260] width 226 height 41
click at [974, 276] on li "18:30" at bounding box center [966, 275] width 37 height 16
type input "[DATE] ١٨:٣٠"
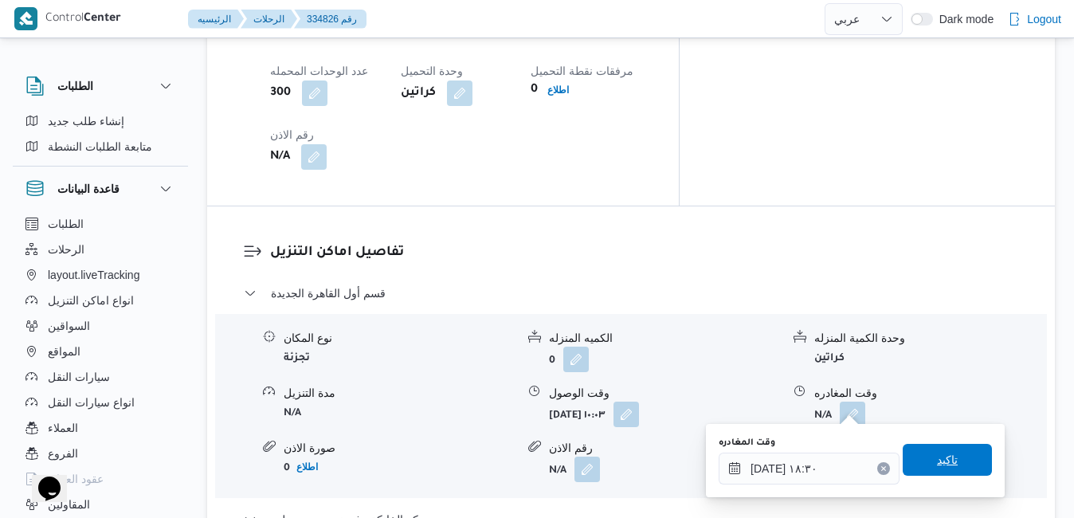
click at [918, 460] on span "تاكيد" at bounding box center [946, 460] width 89 height 32
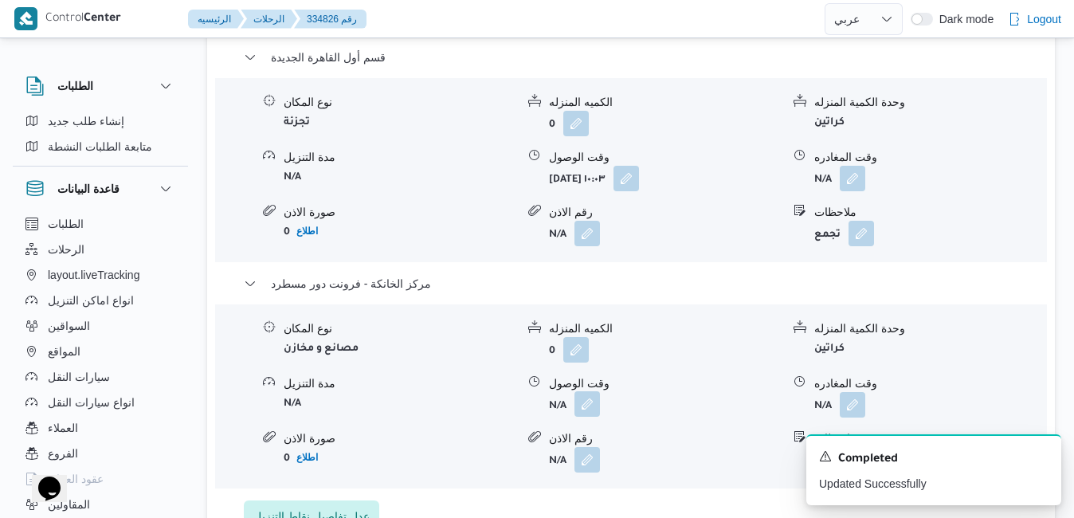
click at [585, 413] on button "button" at bounding box center [586, 403] width 25 height 25
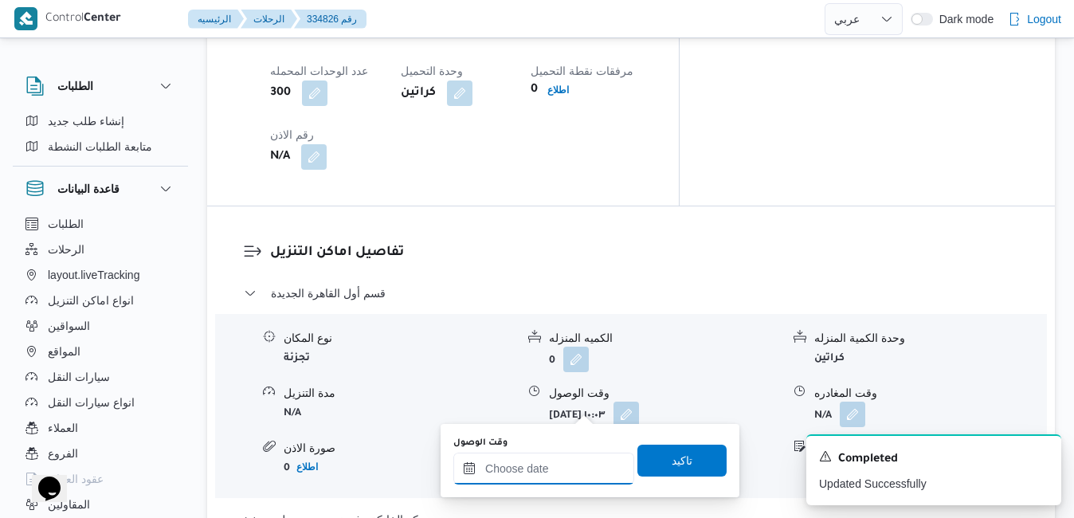
click at [561, 466] on input "وقت الوصول" at bounding box center [543, 468] width 181 height 32
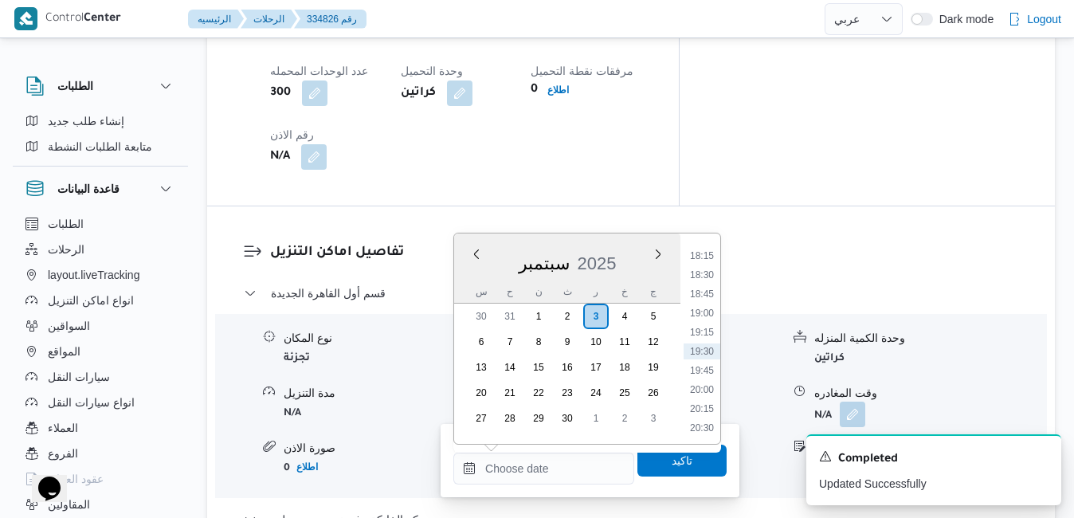
click at [469, 273] on div "سبتمبر 2025" at bounding box center [567, 260] width 226 height 41
click at [703, 255] on li "18:15" at bounding box center [701, 256] width 37 height 16
type input "[DATE] ١٨:١٥"
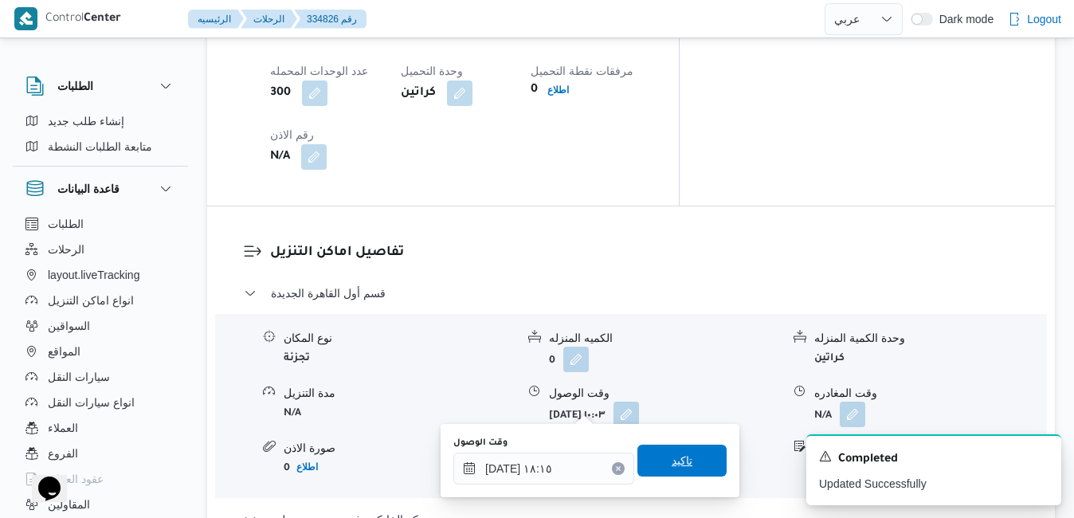
click at [653, 455] on span "تاكيد" at bounding box center [681, 460] width 89 height 32
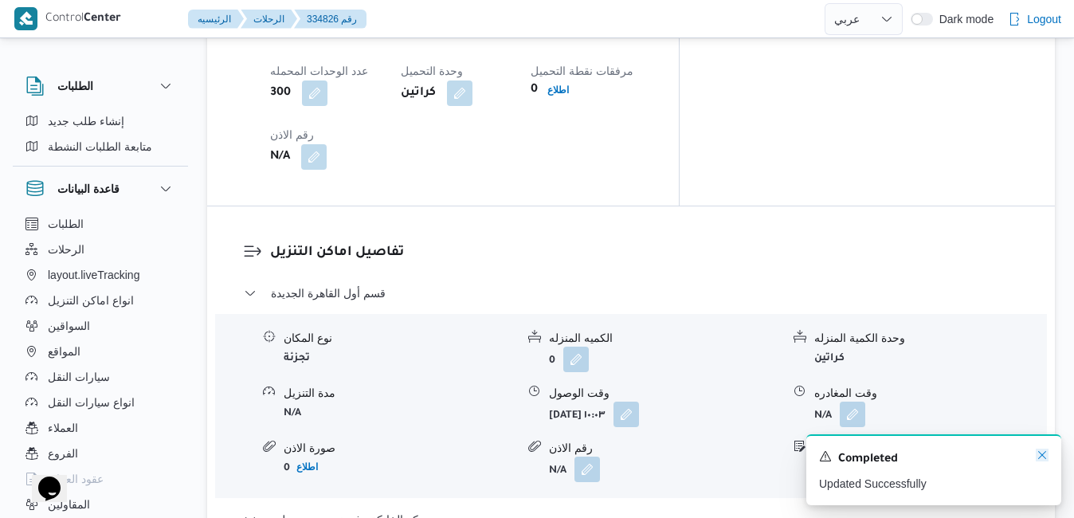
click at [1042, 455] on icon "Dismiss toast" at bounding box center [1041, 454] width 13 height 13
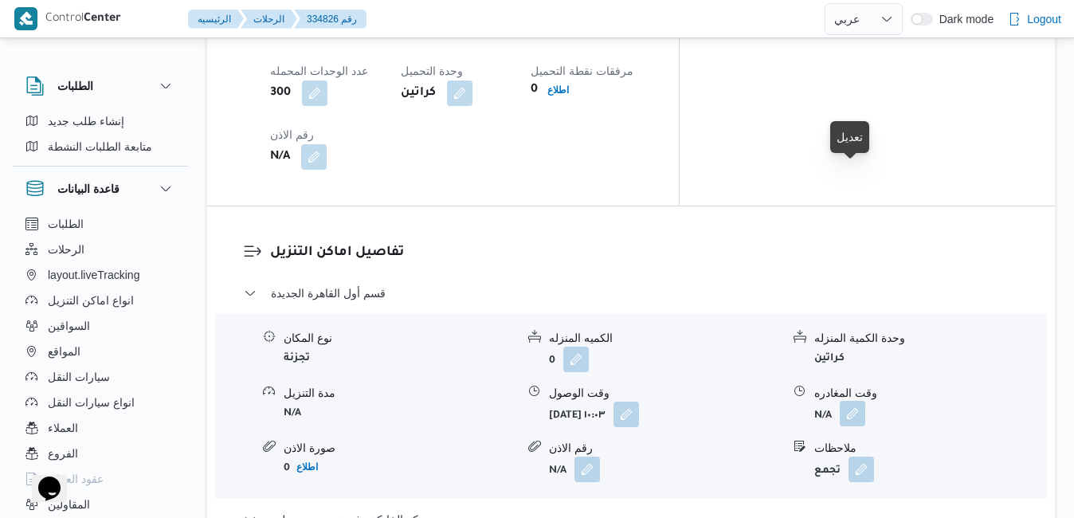
click at [850, 401] on button "button" at bounding box center [851, 413] width 25 height 25
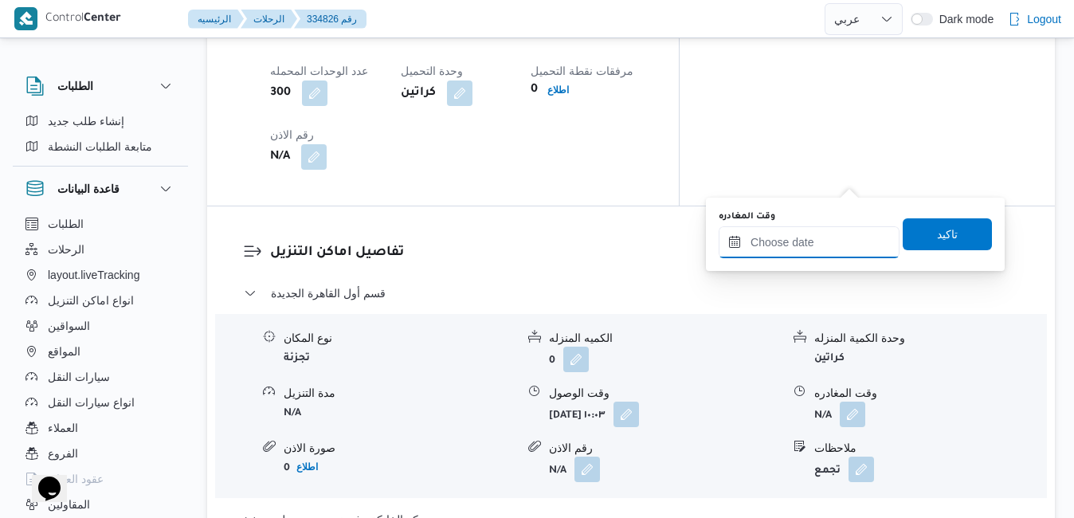
click at [778, 241] on input "وقت المغادره" at bounding box center [808, 242] width 181 height 32
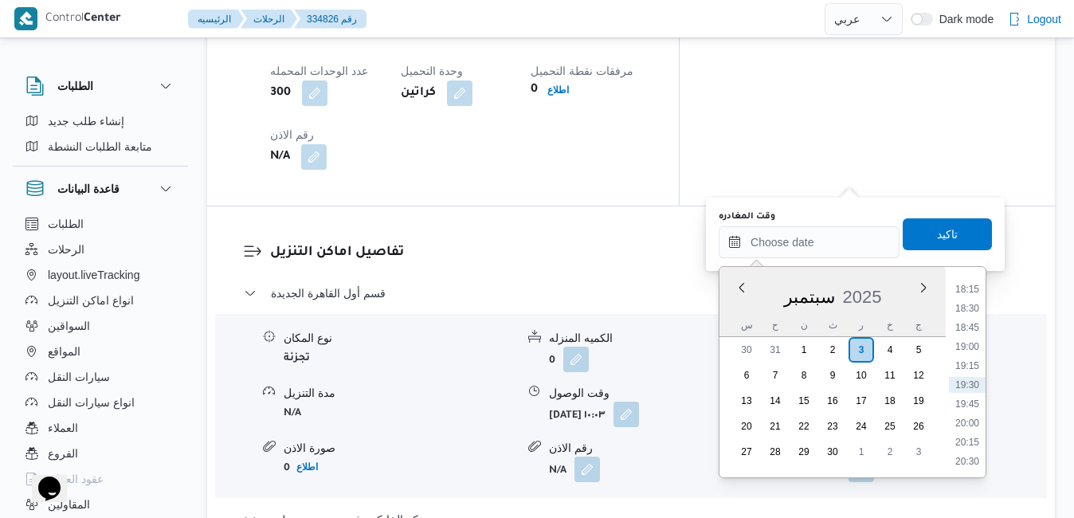
click at [731, 319] on div "س ح ن ث ر خ ج" at bounding box center [832, 325] width 226 height 22
click at [964, 391] on li "17:30" at bounding box center [966, 393] width 37 height 16
type input "[DATE] ١٧:٣٠"
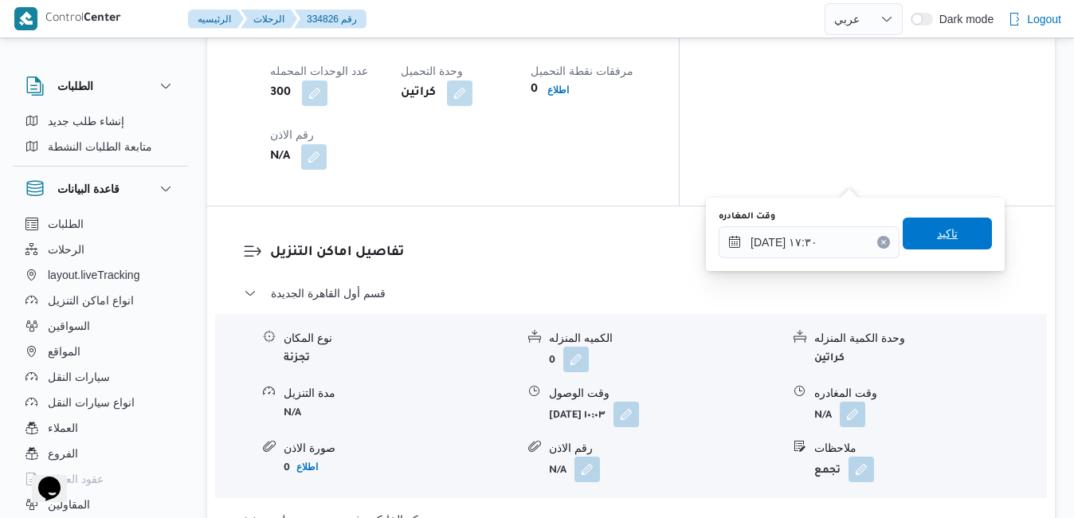
click at [957, 245] on span "تاكيد" at bounding box center [946, 233] width 89 height 32
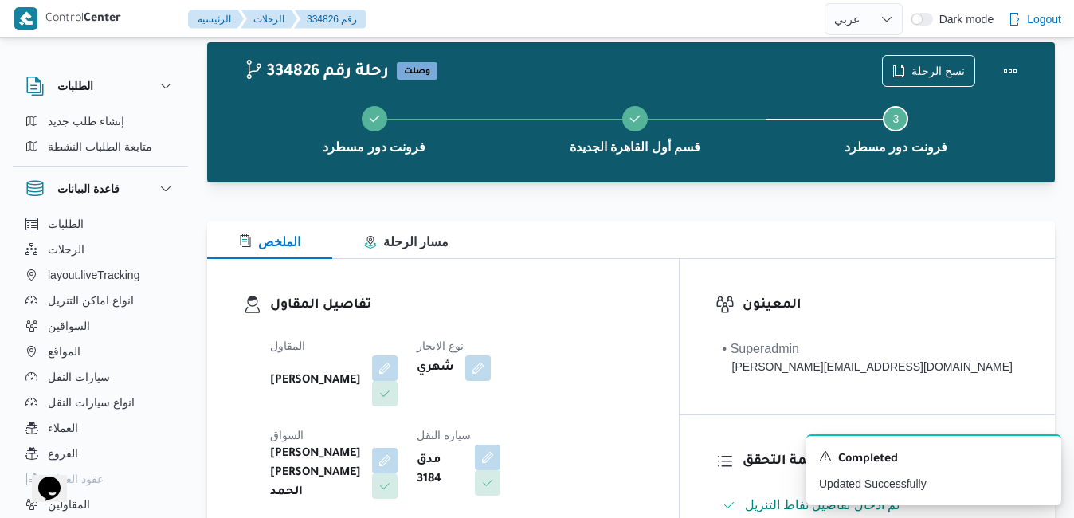
scroll to position [0, 0]
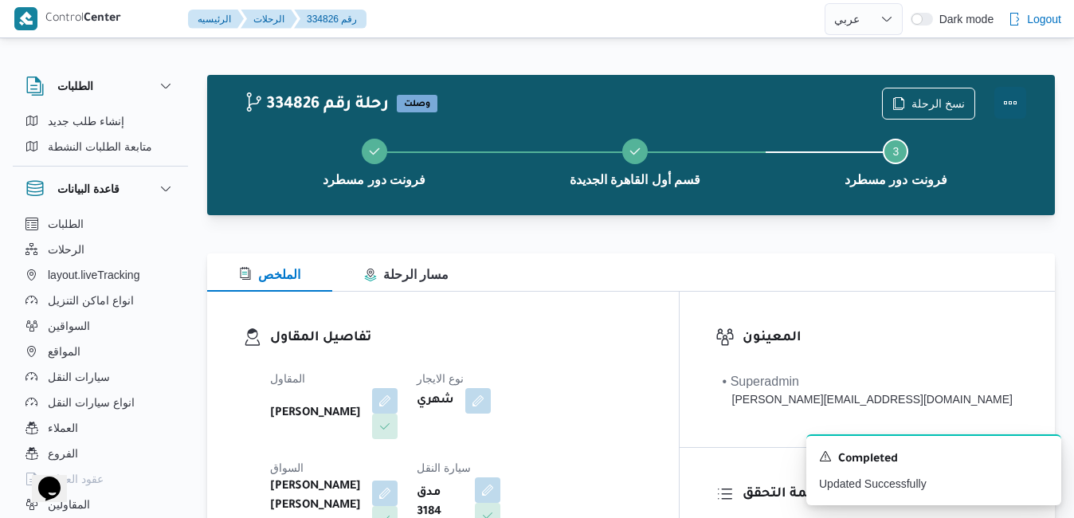
click at [1011, 99] on button "Actions" at bounding box center [1010, 103] width 32 height 32
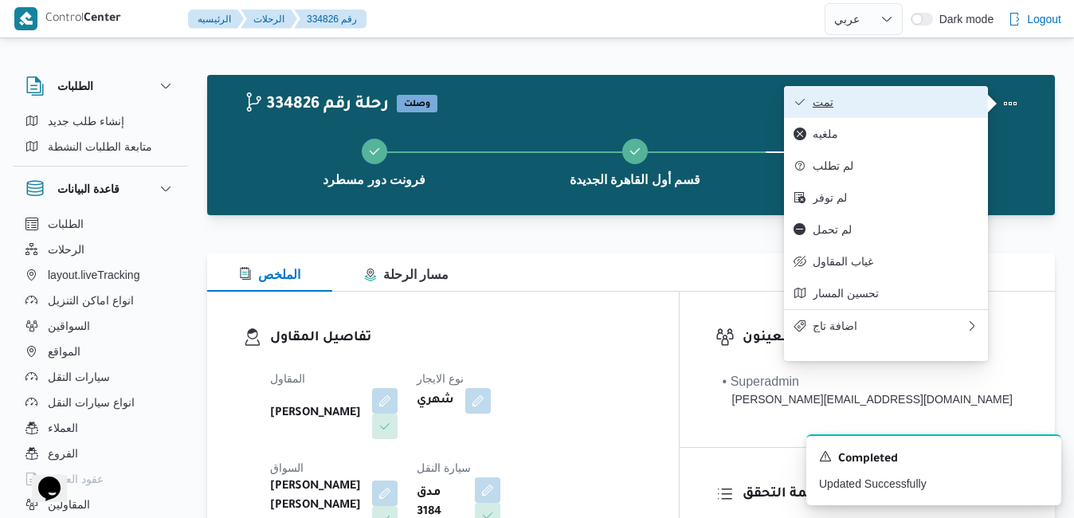
click at [881, 96] on span "تمت" at bounding box center [895, 102] width 166 height 13
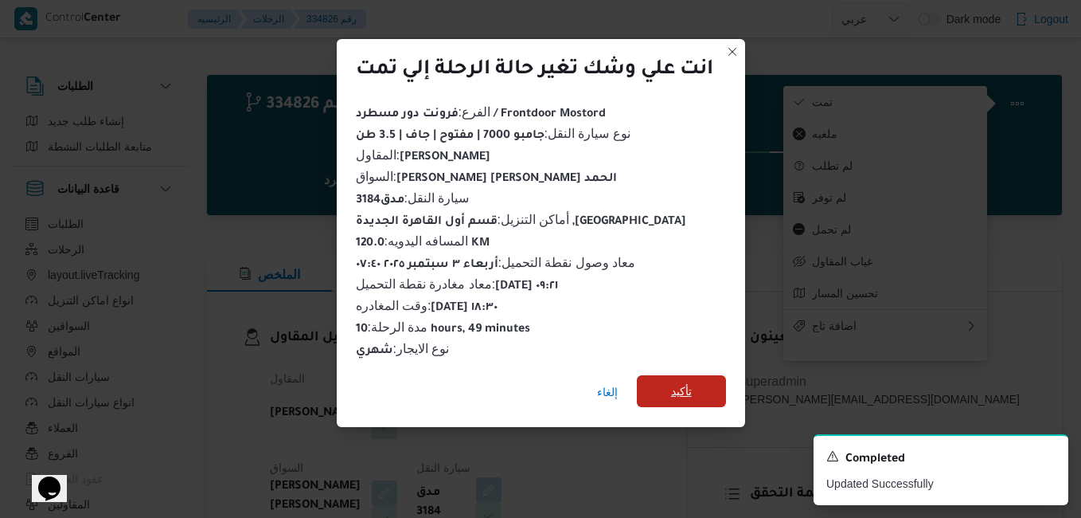
click at [702, 375] on span "تأكيد" at bounding box center [681, 391] width 89 height 32
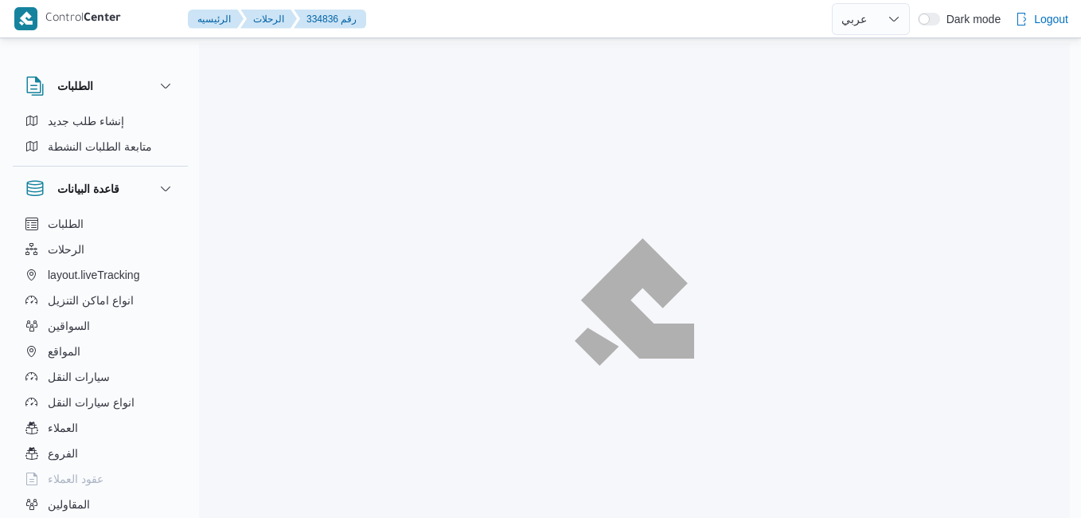
select select "ar"
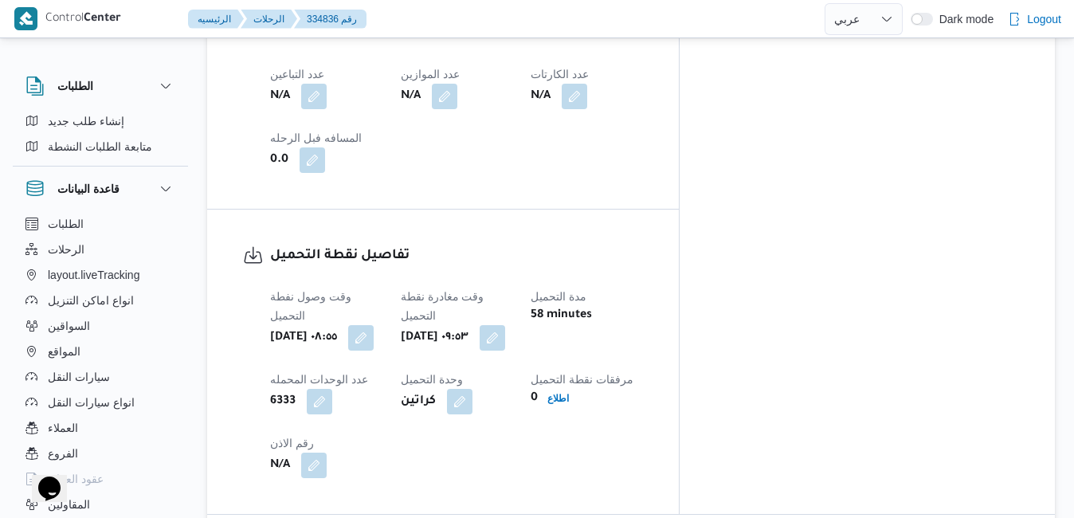
scroll to position [1019, 0]
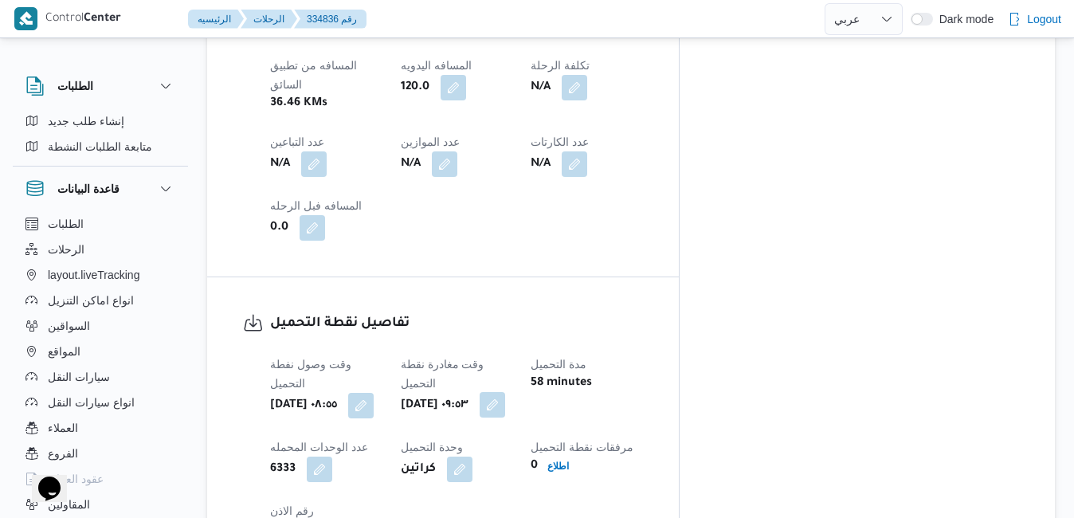
click at [505, 392] on button "button" at bounding box center [491, 404] width 25 height 25
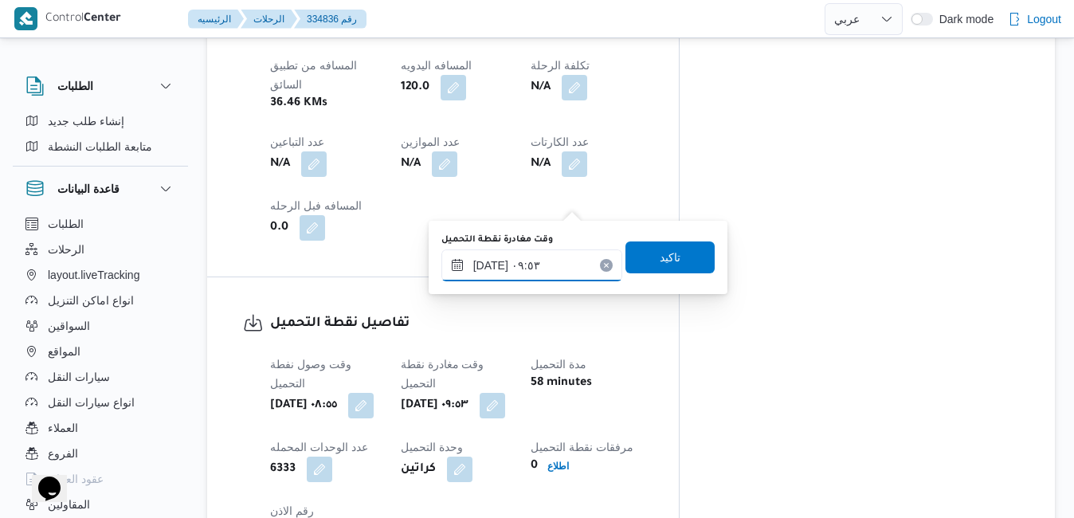
click at [537, 273] on input "٠٣/٠٩/٢٠٢٥ ٠٩:٥٣" at bounding box center [531, 265] width 181 height 32
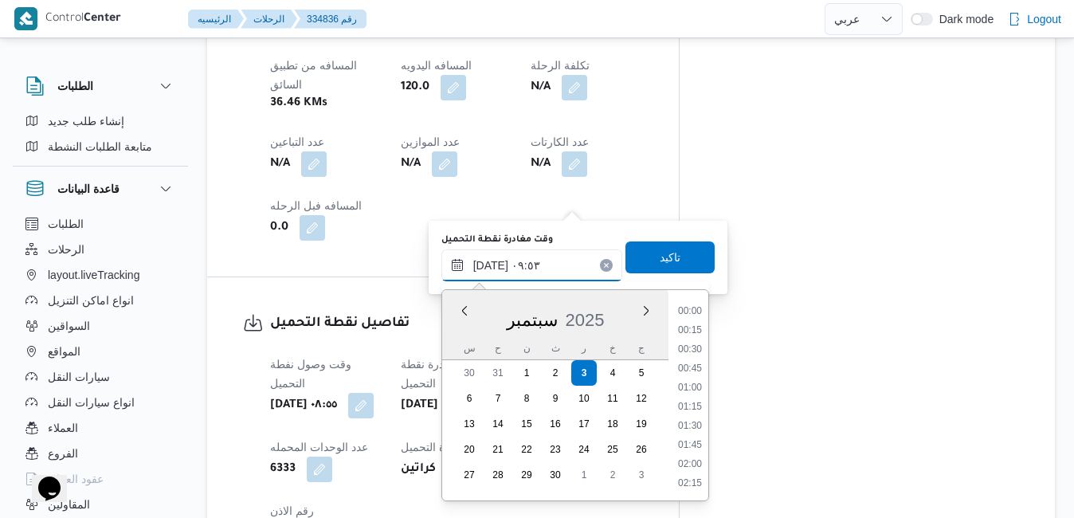
scroll to position [648, 0]
click at [694, 370] on li "09:15" at bounding box center [689, 370] width 37 height 16
type input "٠٣/٠٩/٢٠٢٥ ٠٩:١٥"
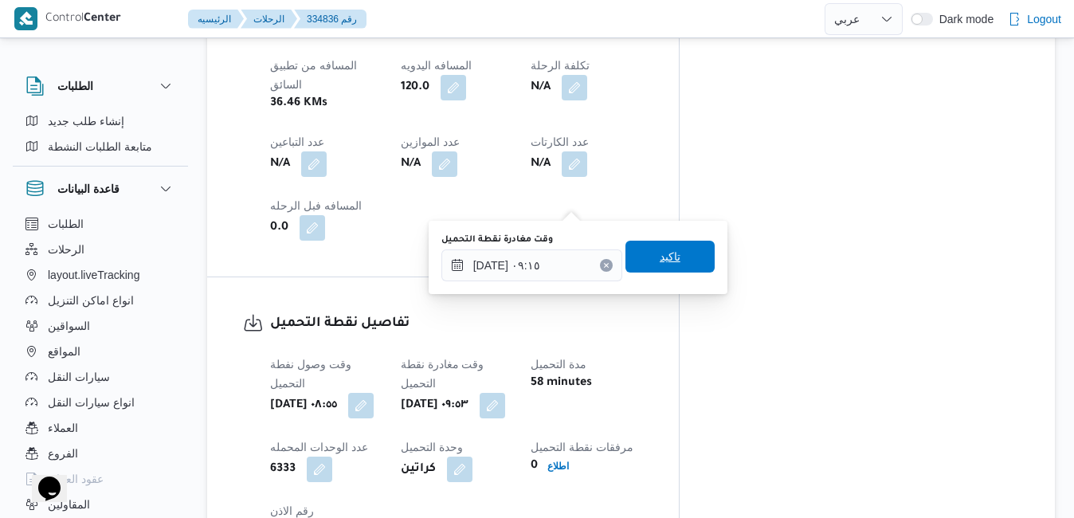
click at [675, 263] on span "تاكيد" at bounding box center [669, 257] width 89 height 32
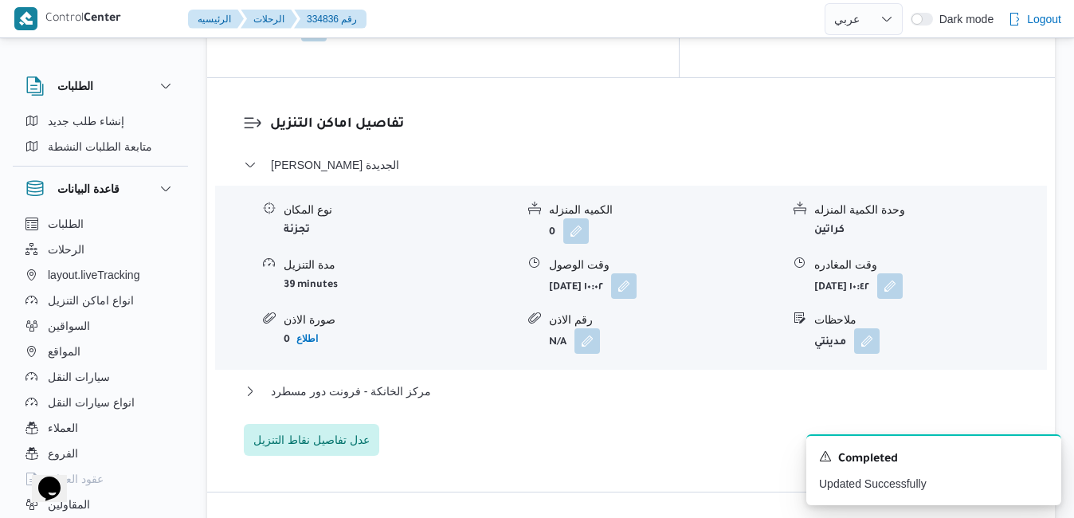
scroll to position [1593, 0]
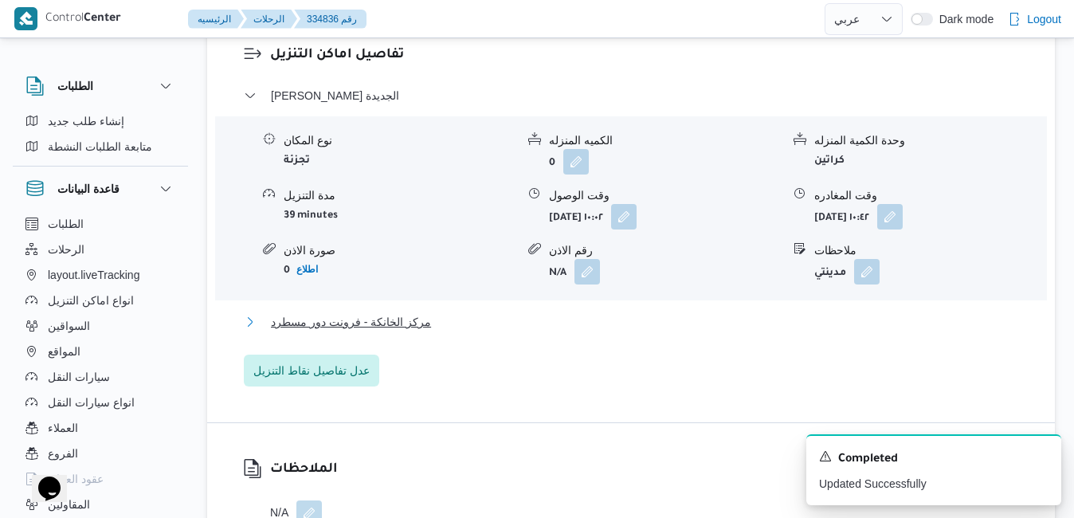
click at [702, 312] on button "مركز الخانكة - فرونت دور مسطرد" at bounding box center [631, 321] width 775 height 19
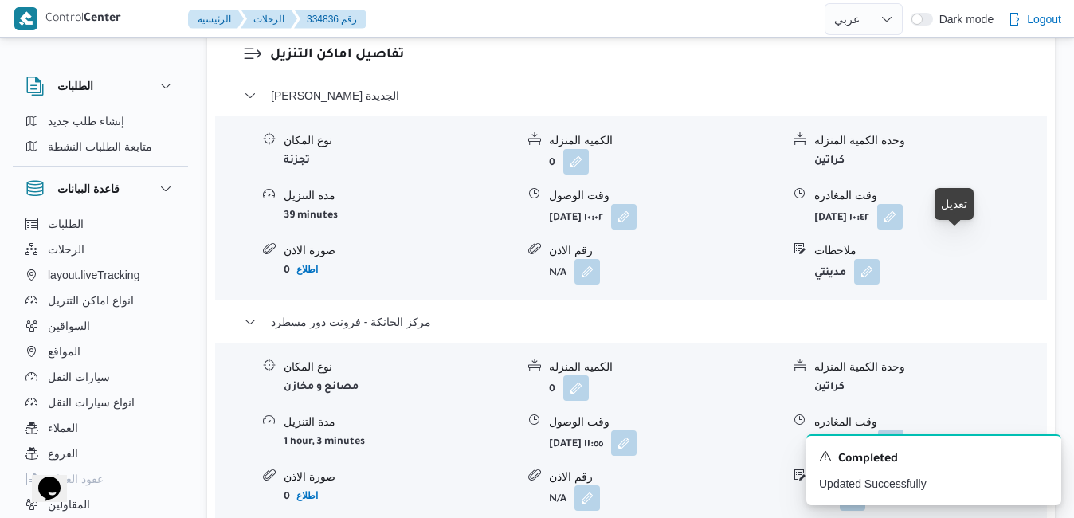
click at [903, 429] on button "button" at bounding box center [890, 441] width 25 height 25
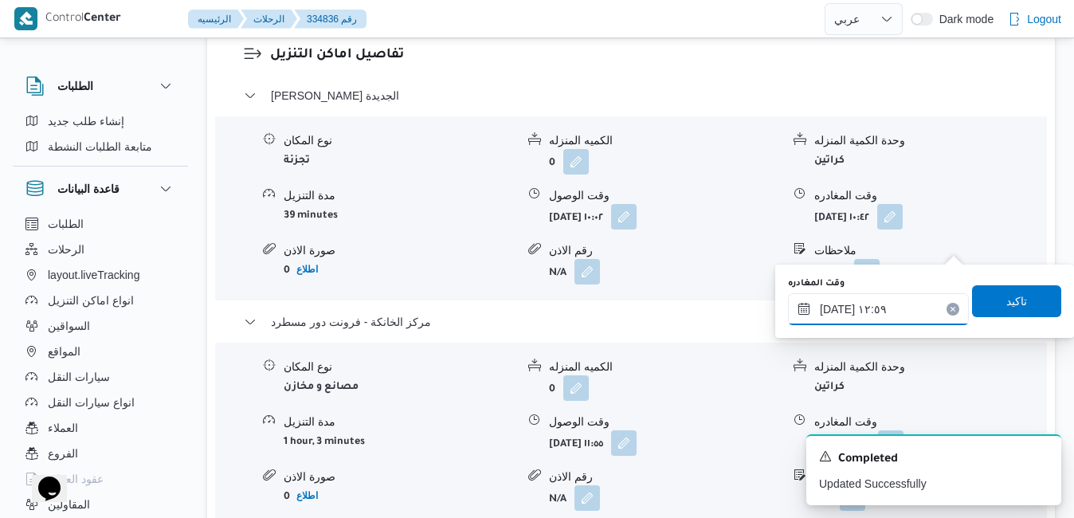
click at [869, 316] on input "٠٣/٠٩/٢٠٢٥ ١٢:٥٩" at bounding box center [878, 309] width 181 height 32
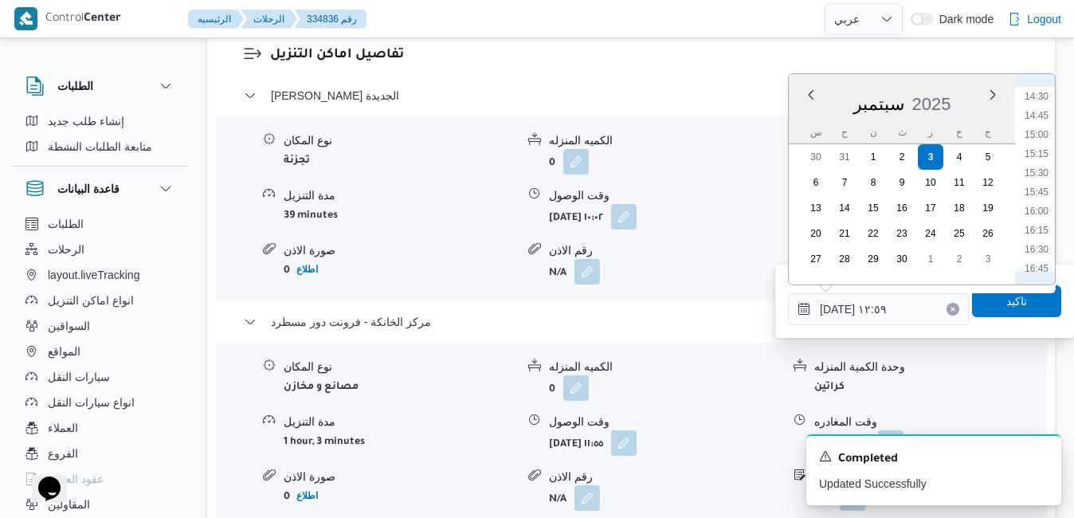
scroll to position [1241, 0]
click at [1038, 263] on li "18:30" at bounding box center [1036, 268] width 37 height 16
type input "[DATE] ١٨:٣٠"
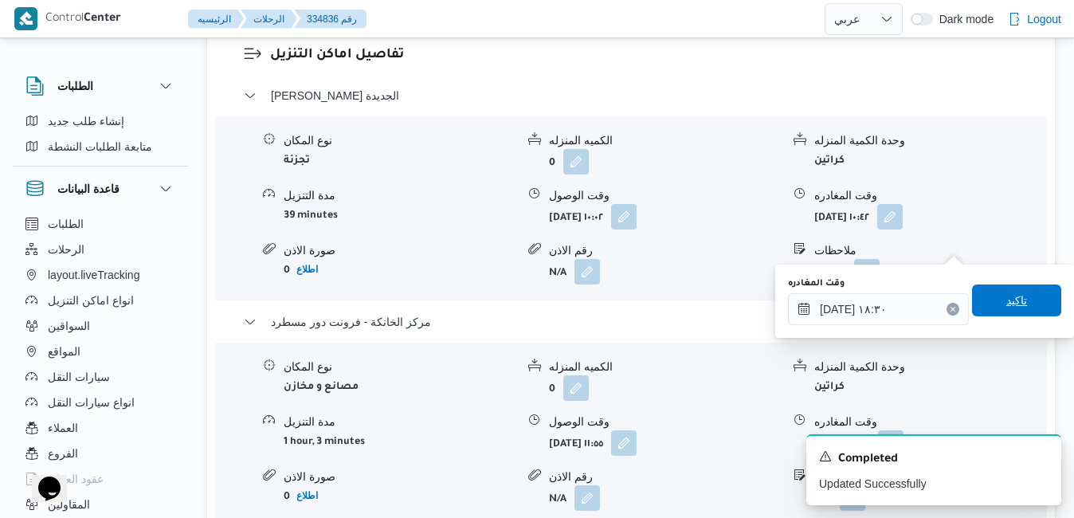
click at [1007, 294] on span "تاكيد" at bounding box center [1016, 300] width 21 height 19
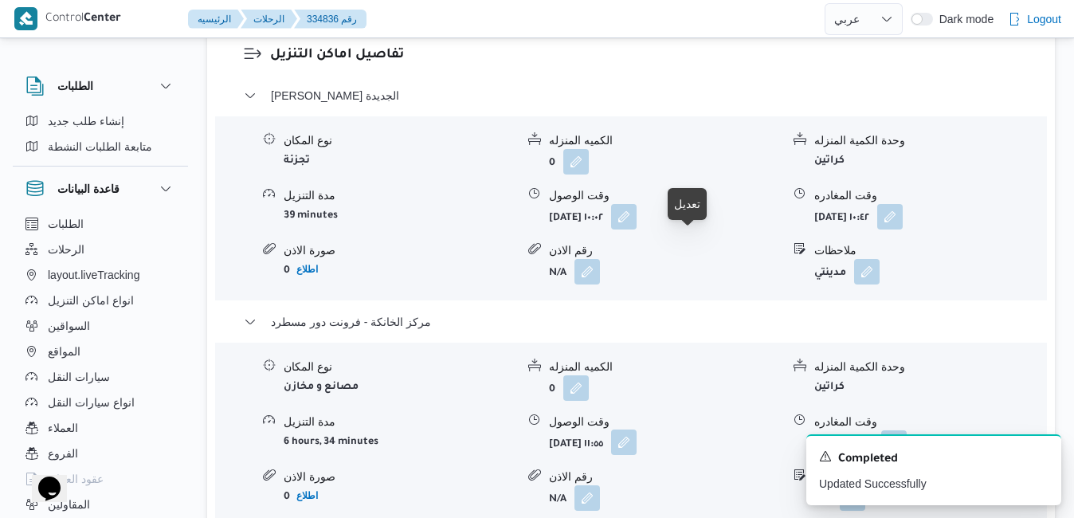
click at [636, 429] on button "button" at bounding box center [623, 441] width 25 height 25
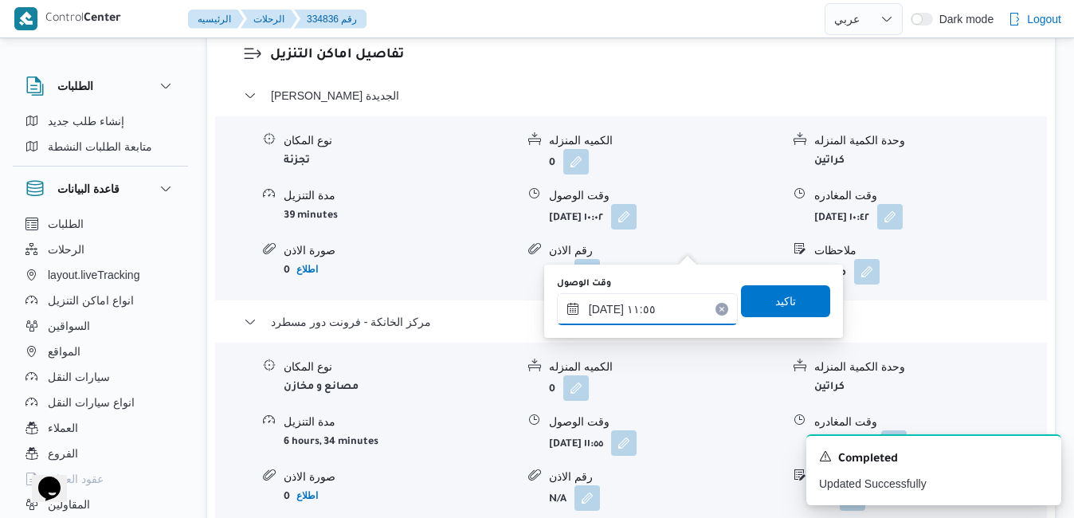
click at [640, 309] on input "٠٣/٠٩/٢٠٢٥ ١١:٥٥" at bounding box center [647, 309] width 181 height 32
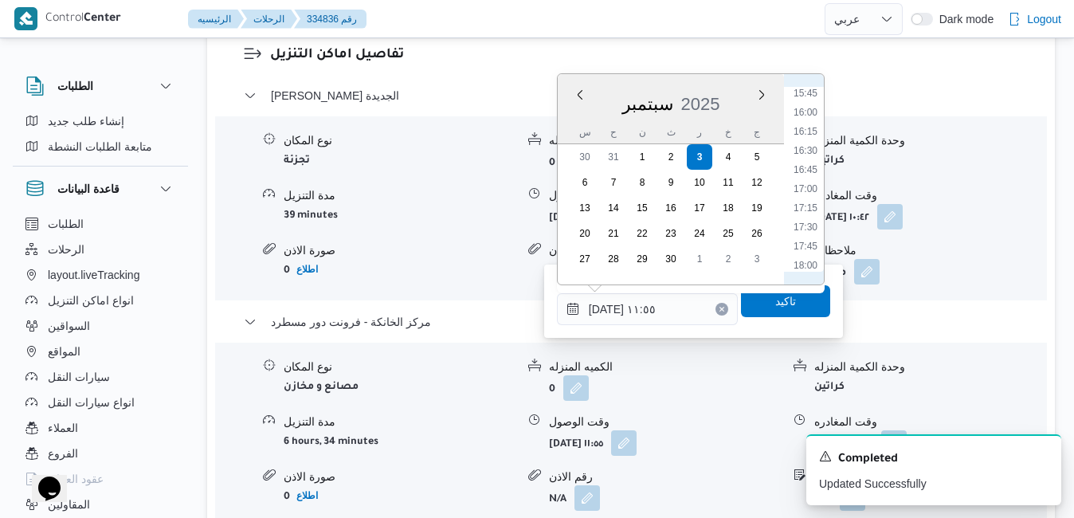
scroll to position [1367, 0]
click at [806, 123] on li "18:15" at bounding box center [805, 123] width 37 height 16
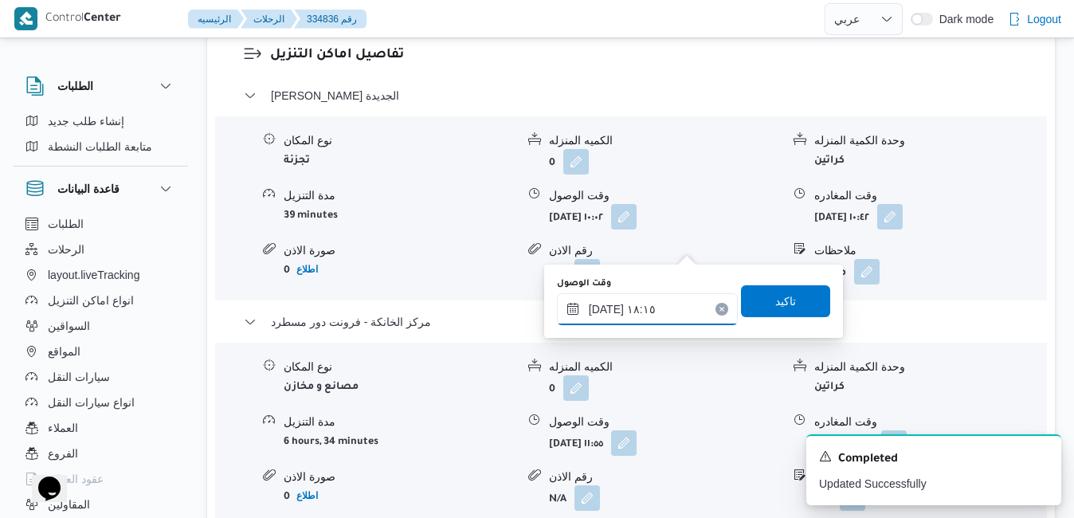
type input "[DATE] ١٨:١٥"
click at [786, 318] on div "وقت الوصول ٠٣/٠٩/٢٠٢٥ ١٨:١٥ تاكيد" at bounding box center [693, 301] width 276 height 51
click at [788, 305] on span "تاكيد" at bounding box center [785, 300] width 89 height 32
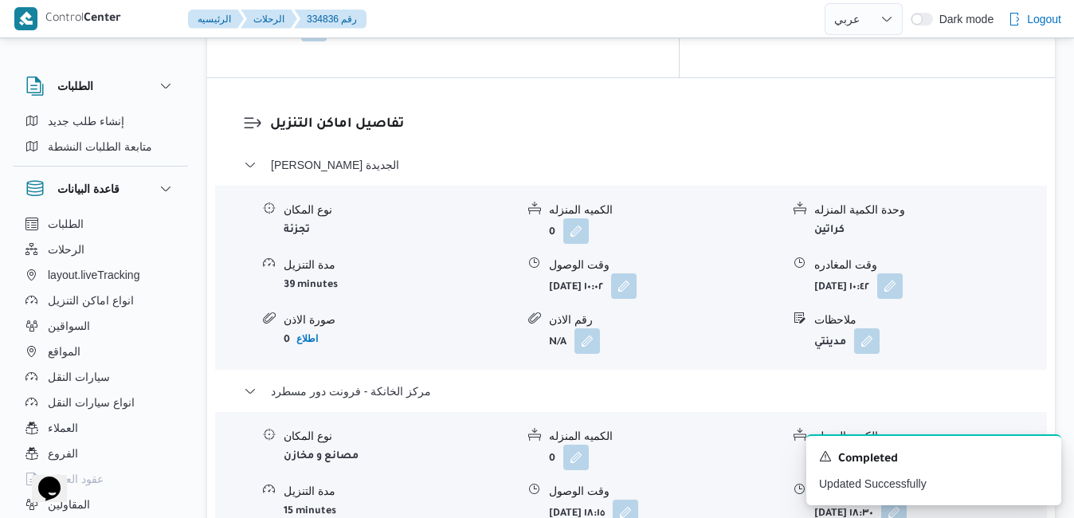
scroll to position [1497, 0]
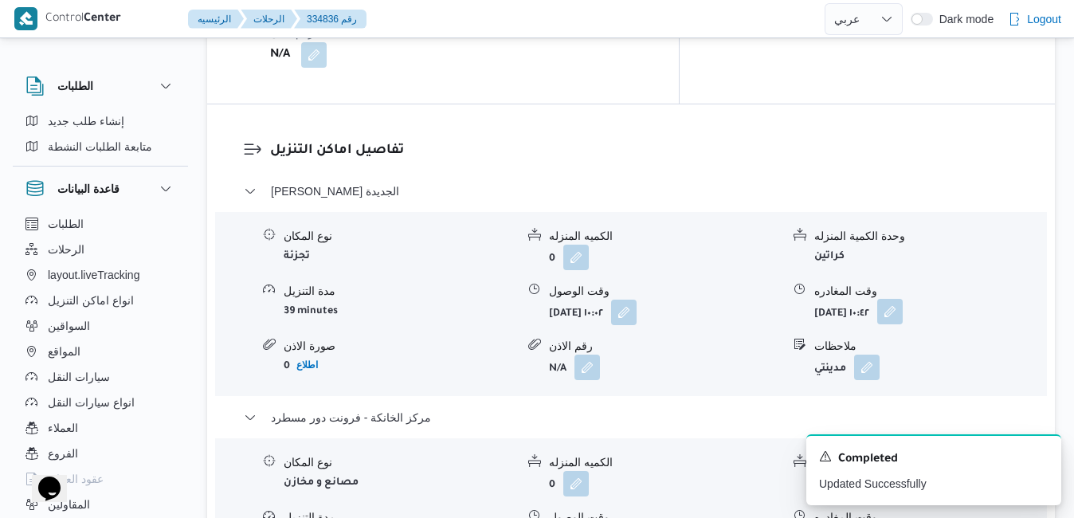
click at [902, 299] on button "button" at bounding box center [889, 311] width 25 height 25
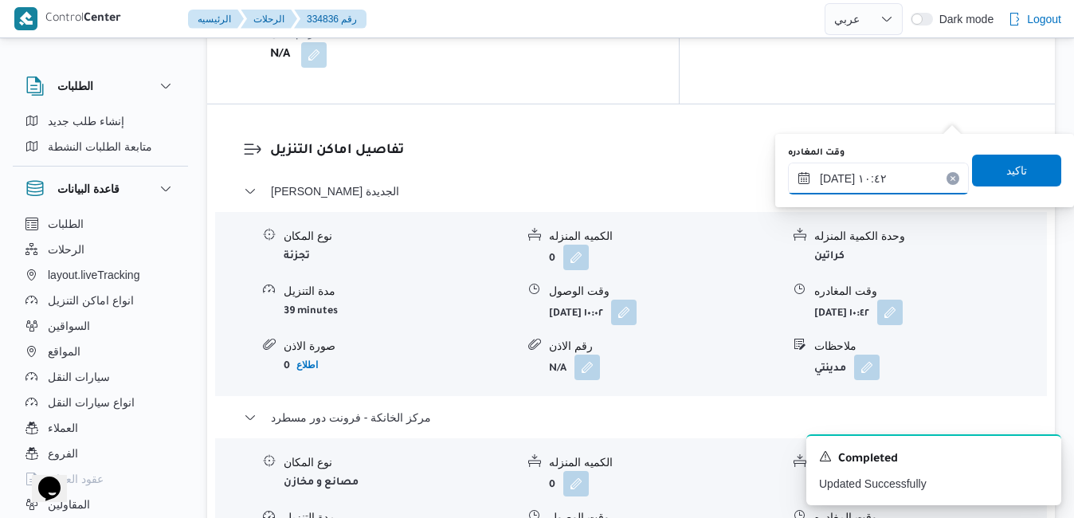
click at [891, 172] on input "٠٣/٠٩/٢٠٢٥ ١٠:٤٢" at bounding box center [878, 178] width 181 height 32
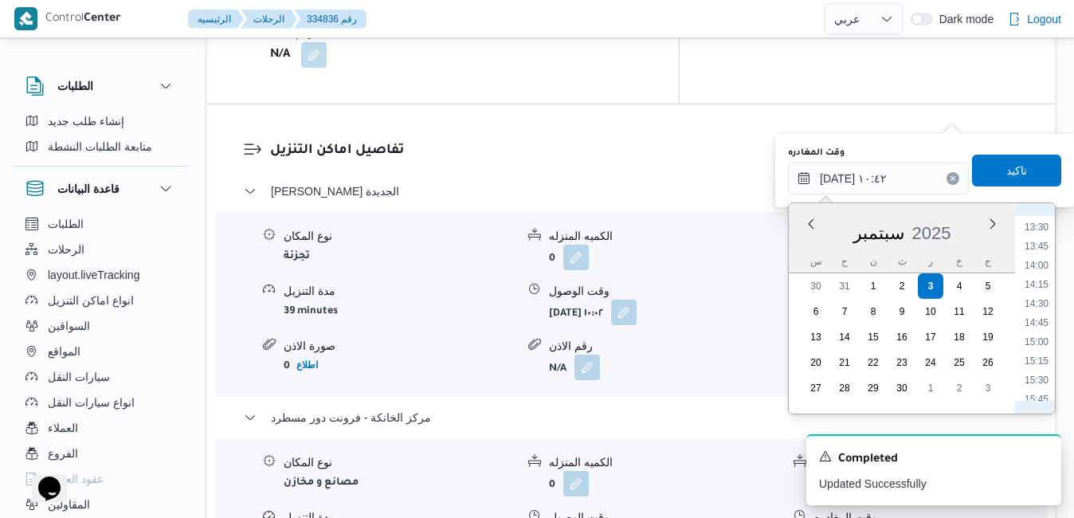
scroll to position [1191, 0]
click at [1034, 373] on li "17:30" at bounding box center [1036, 371] width 37 height 16
type input "[DATE] ١٧:٣٠"
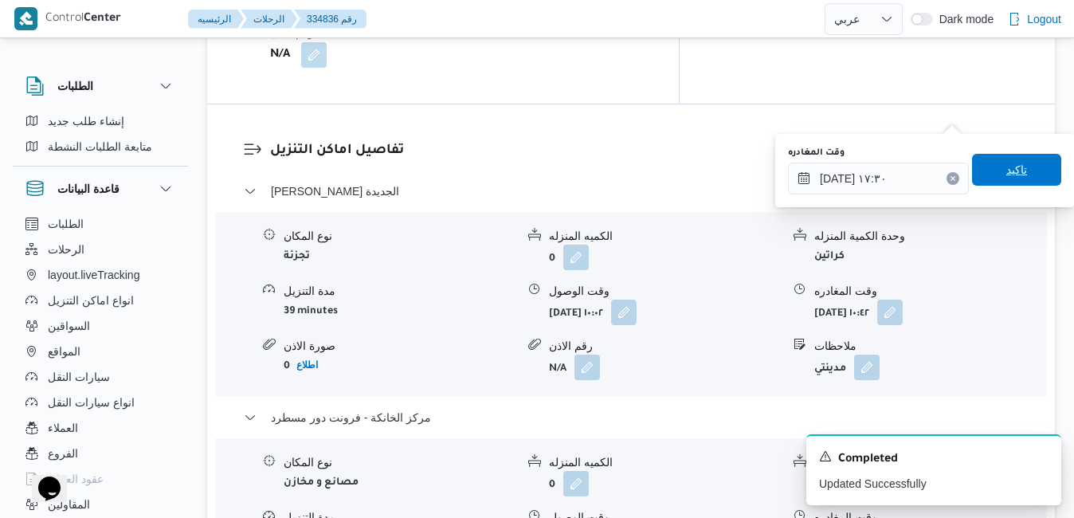
click at [1034, 170] on span "تاكيد" at bounding box center [1016, 170] width 89 height 32
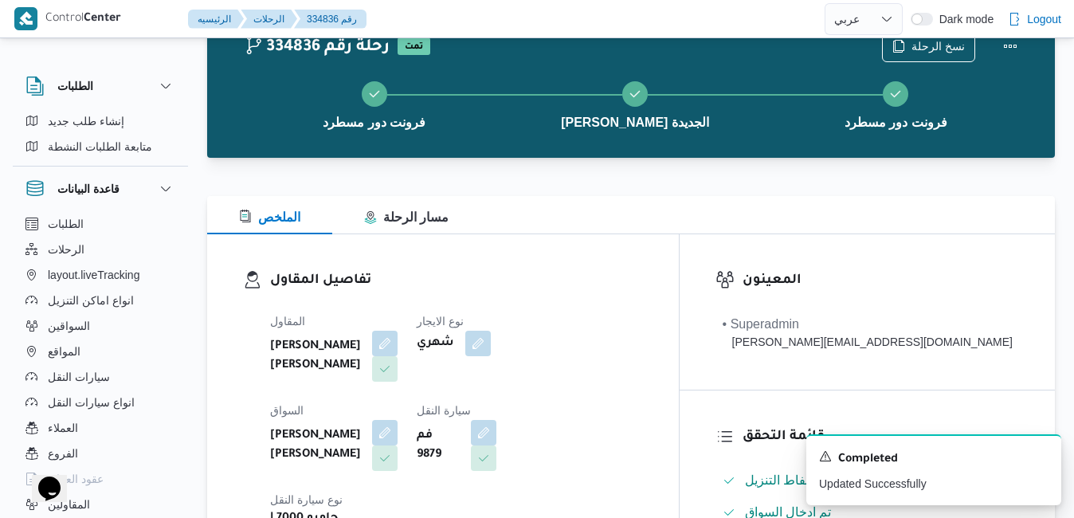
scroll to position [0, 0]
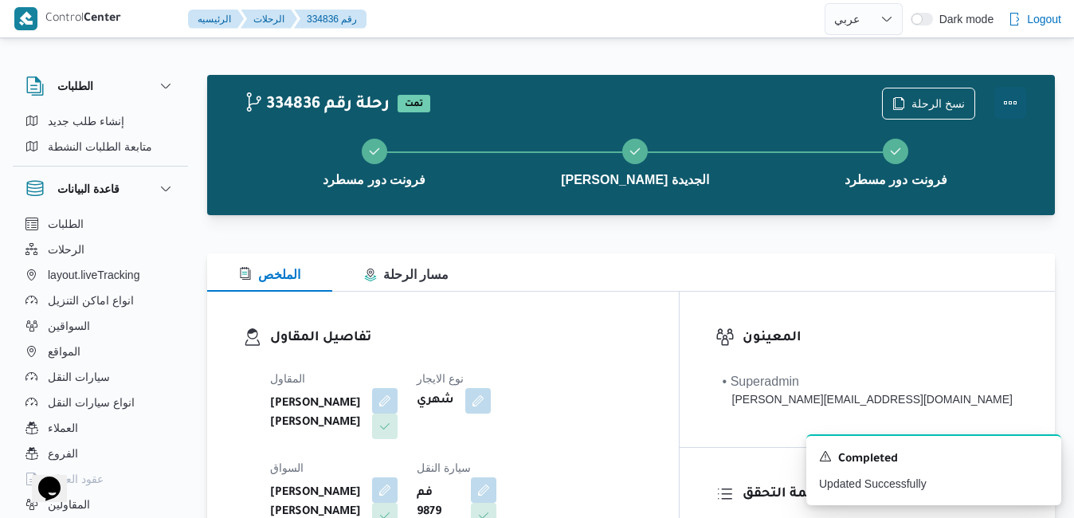
click at [1006, 110] on button "Actions" at bounding box center [1010, 103] width 32 height 32
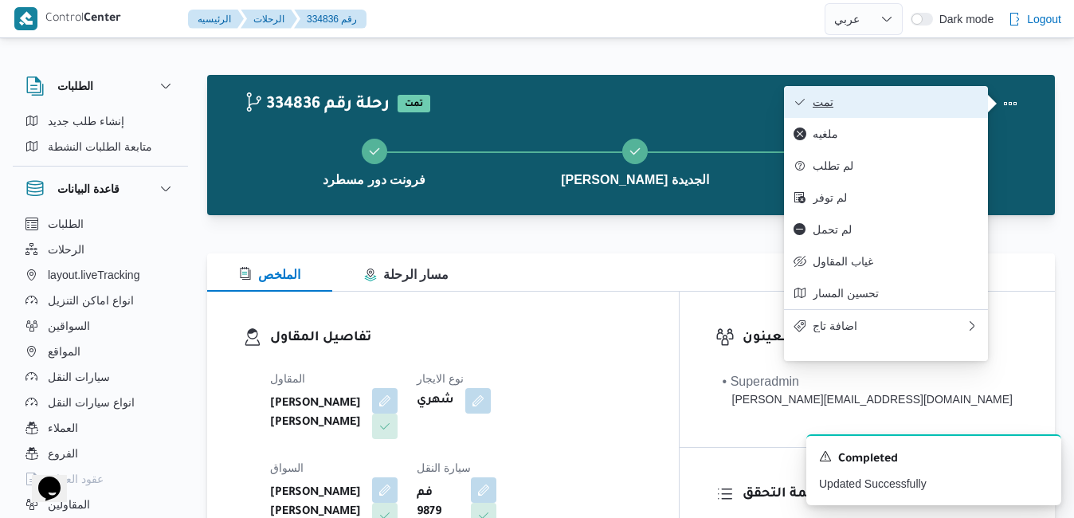
click at [911, 108] on span "تمت" at bounding box center [895, 102] width 166 height 13
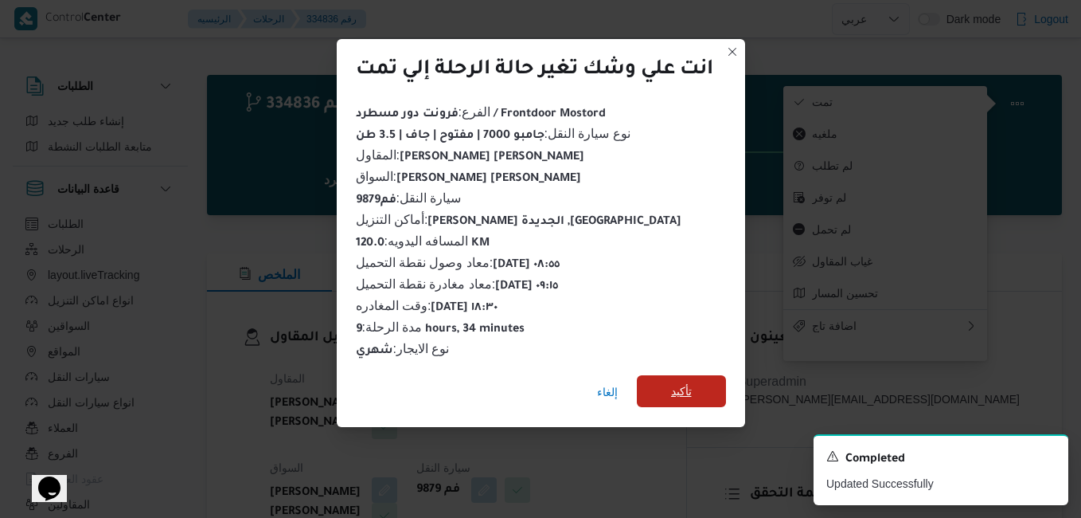
click at [698, 378] on span "تأكيد" at bounding box center [681, 391] width 89 height 32
